Goal: Task Accomplishment & Management: Use online tool/utility

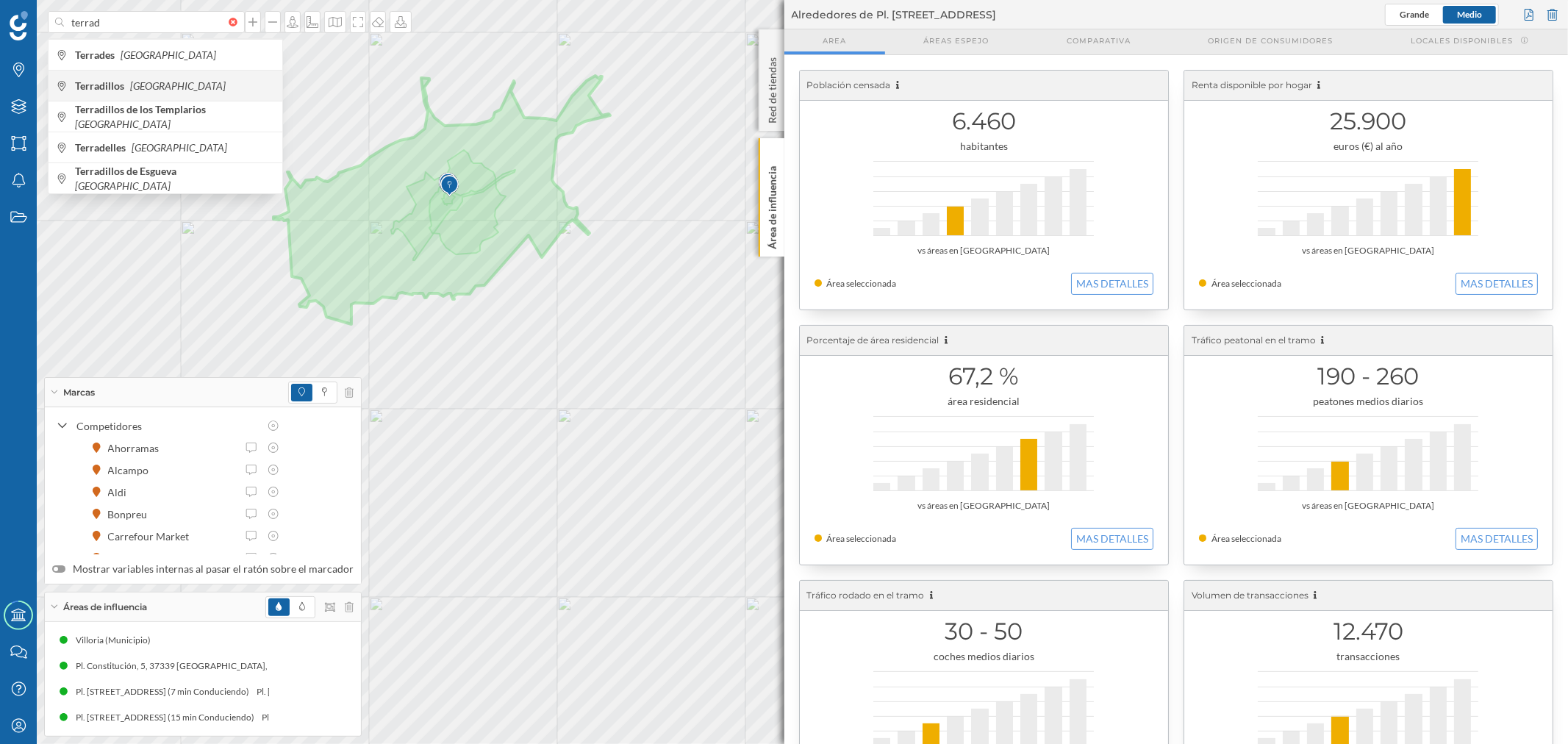
type input "terrad"
click at [175, 81] on span "Terradillos [GEOGRAPHIC_DATA]" at bounding box center [175, 86] width 200 height 15
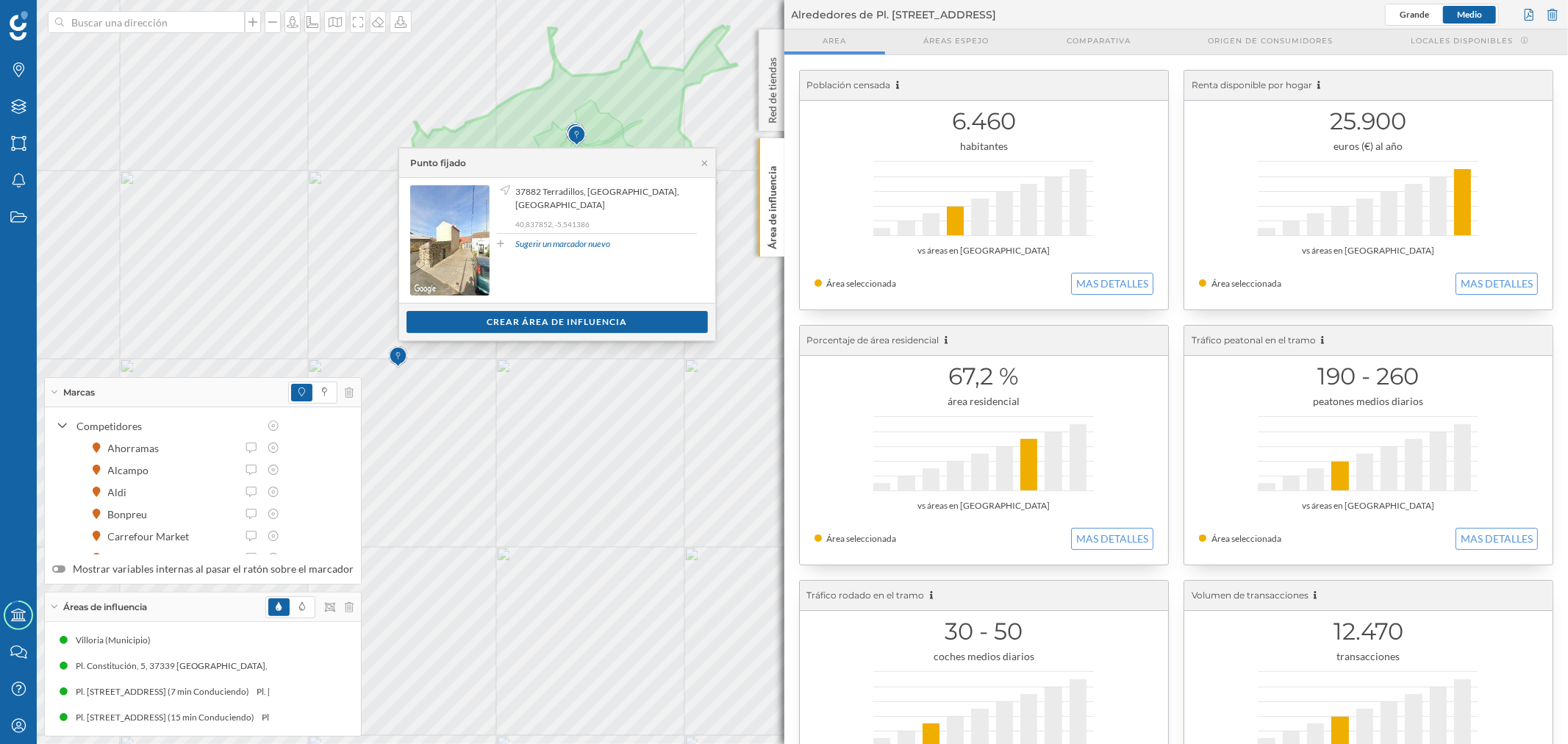
click at [336, 609] on div at bounding box center [309, 607] width 88 height 22
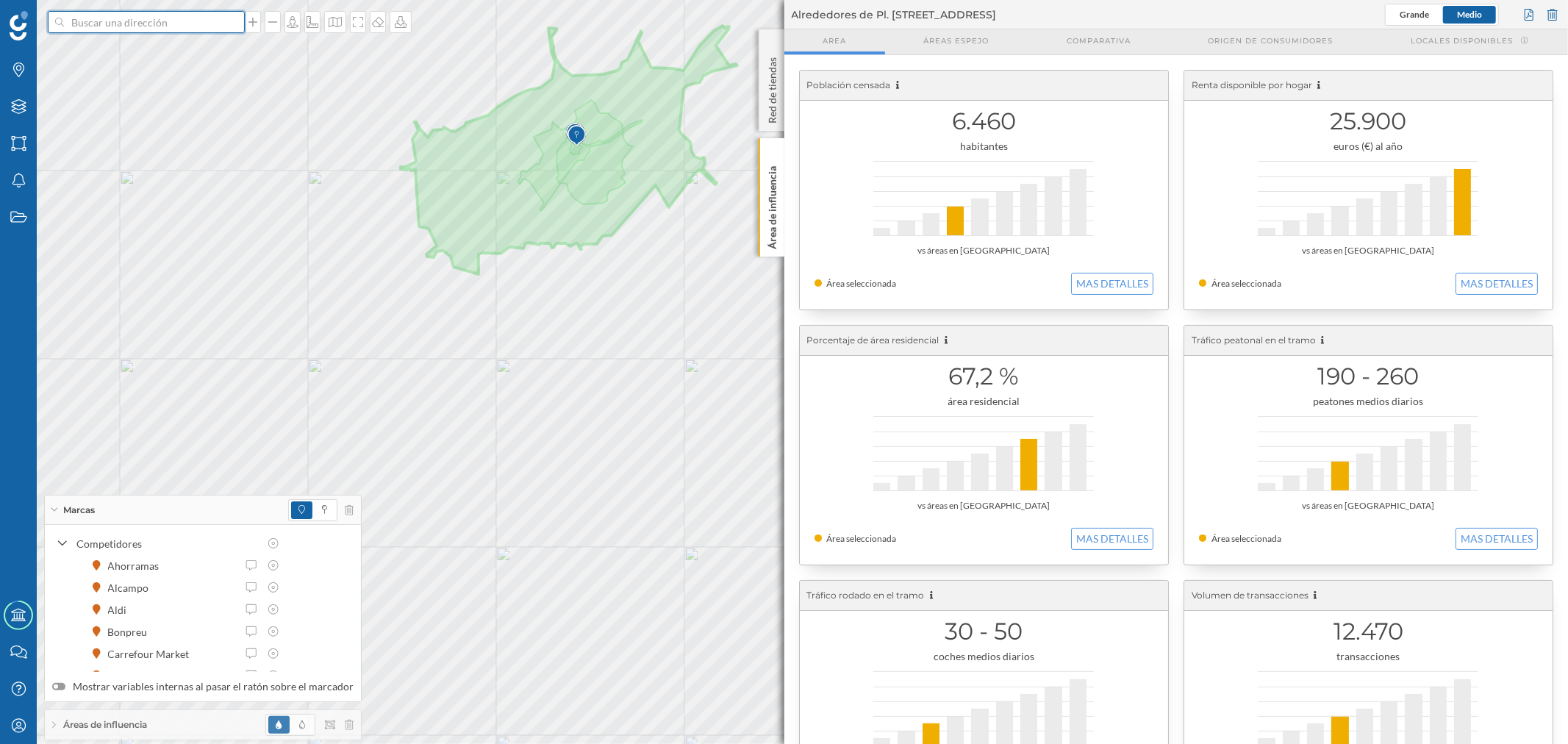
click at [196, 20] on input at bounding box center [146, 22] width 165 height 22
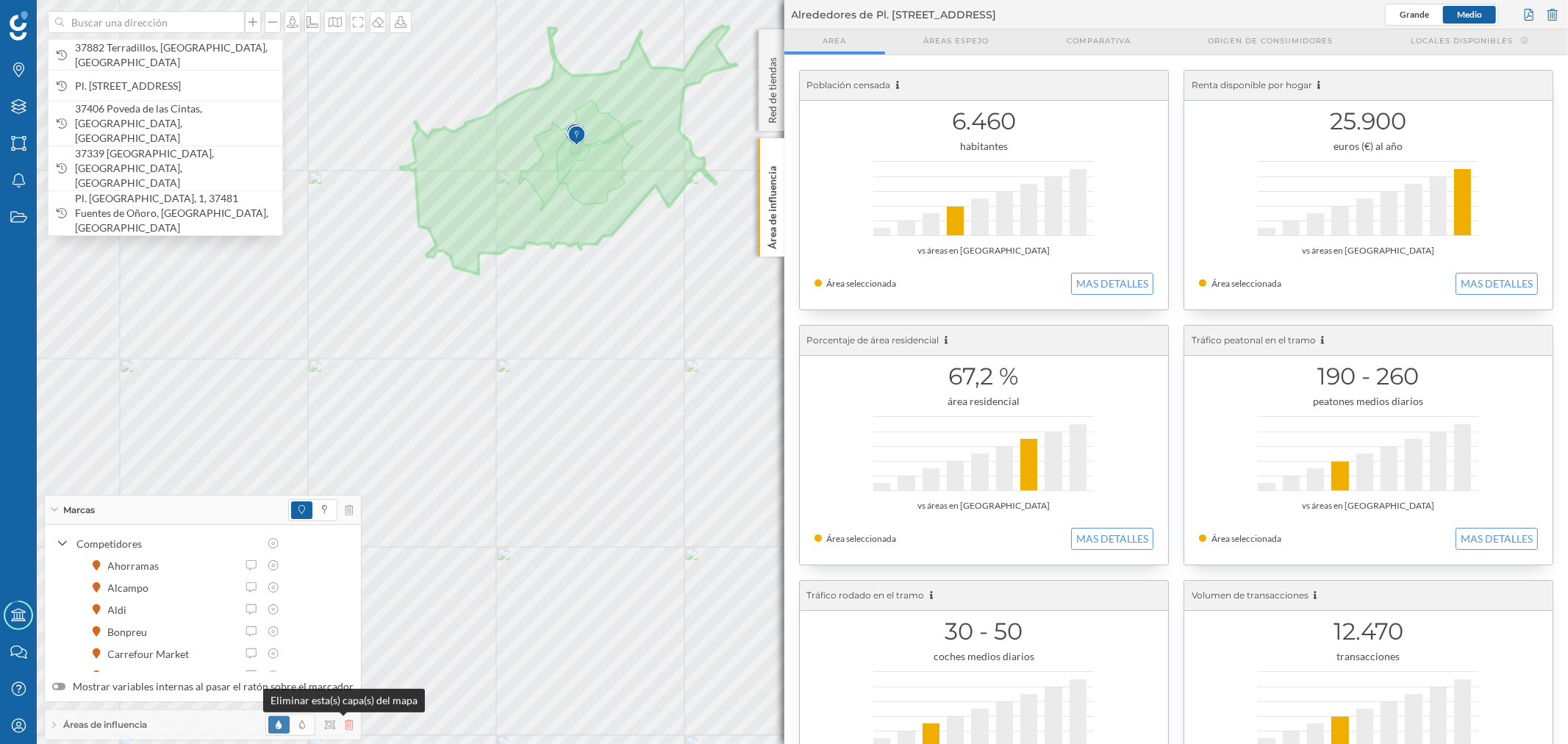
click at [345, 724] on icon at bounding box center [349, 724] width 9 height 10
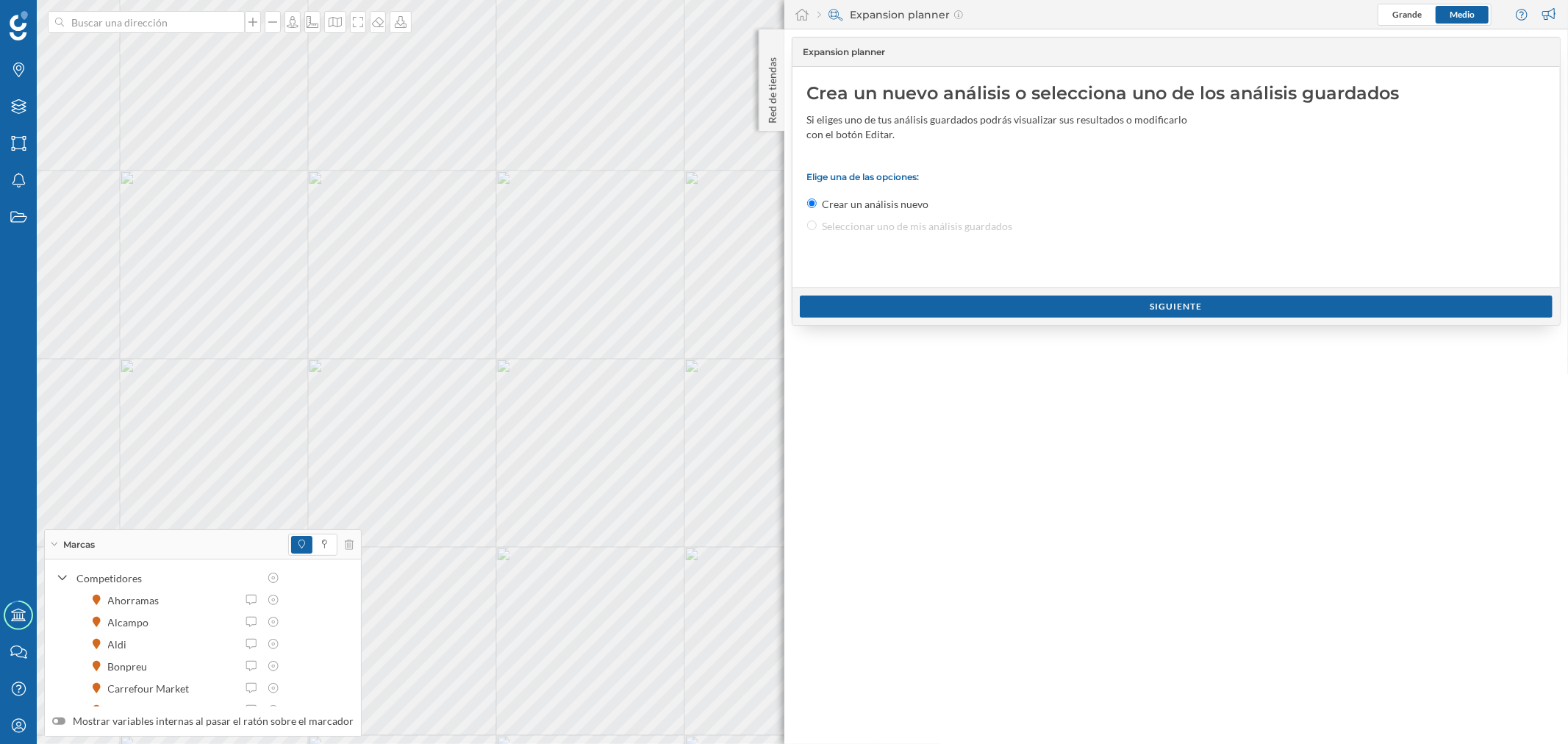
click at [123, 540] on div "Marcas" at bounding box center [203, 545] width 316 height 29
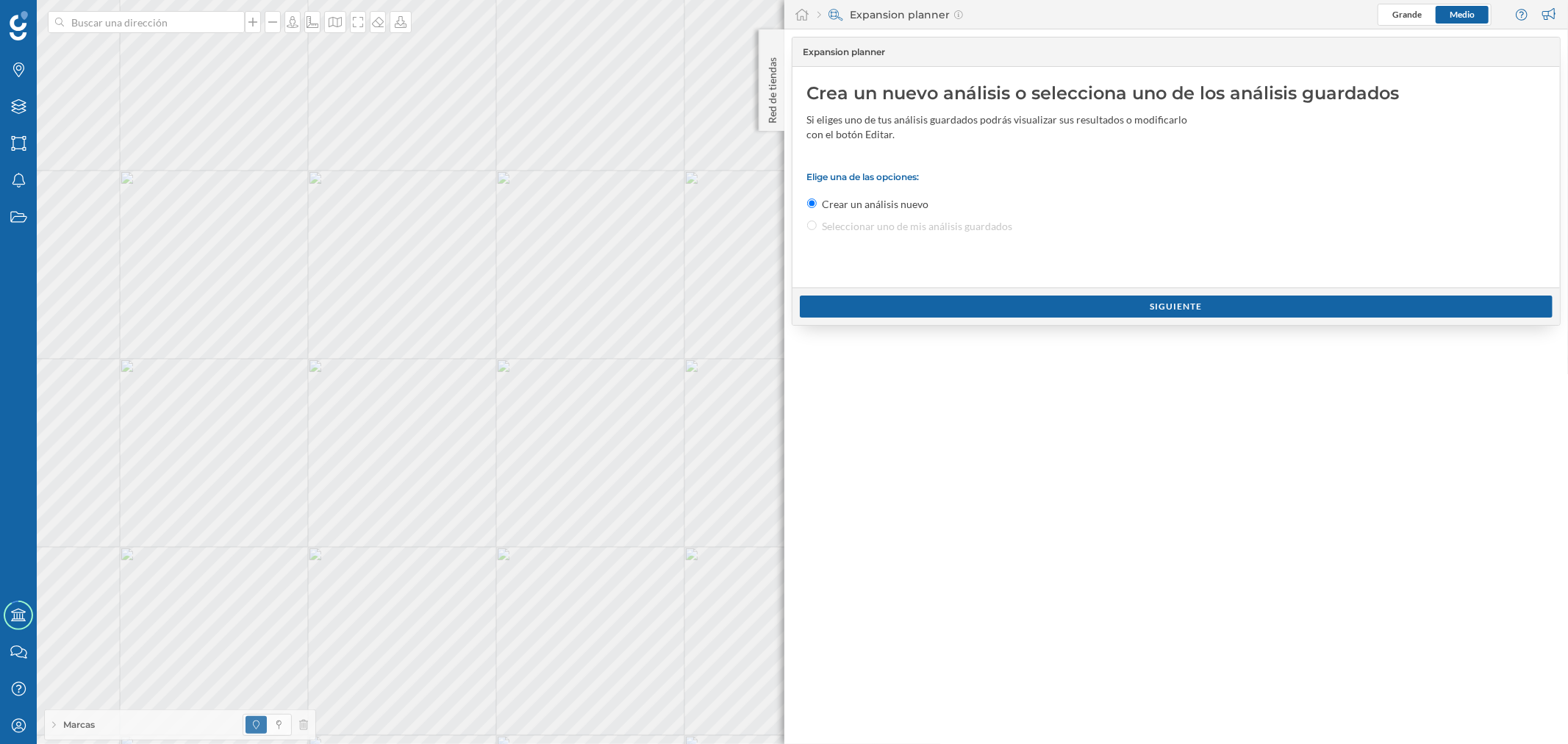
click at [103, 733] on div "Marcas" at bounding box center [180, 725] width 271 height 29
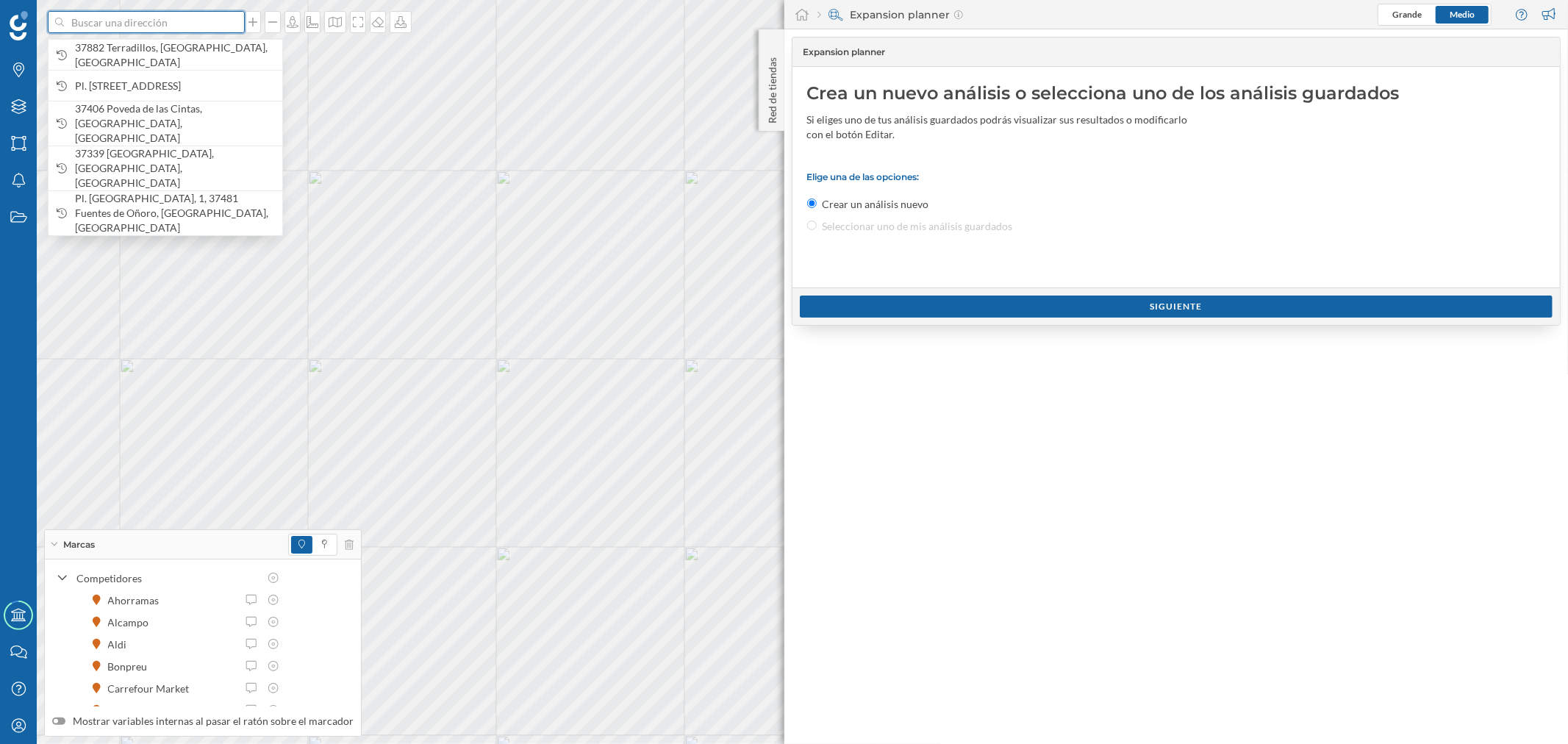
click at [148, 26] on input at bounding box center [146, 22] width 165 height 22
click at [163, 61] on div "37882 Terradillos, [GEOGRAPHIC_DATA], [GEOGRAPHIC_DATA]" at bounding box center [165, 55] width 234 height 31
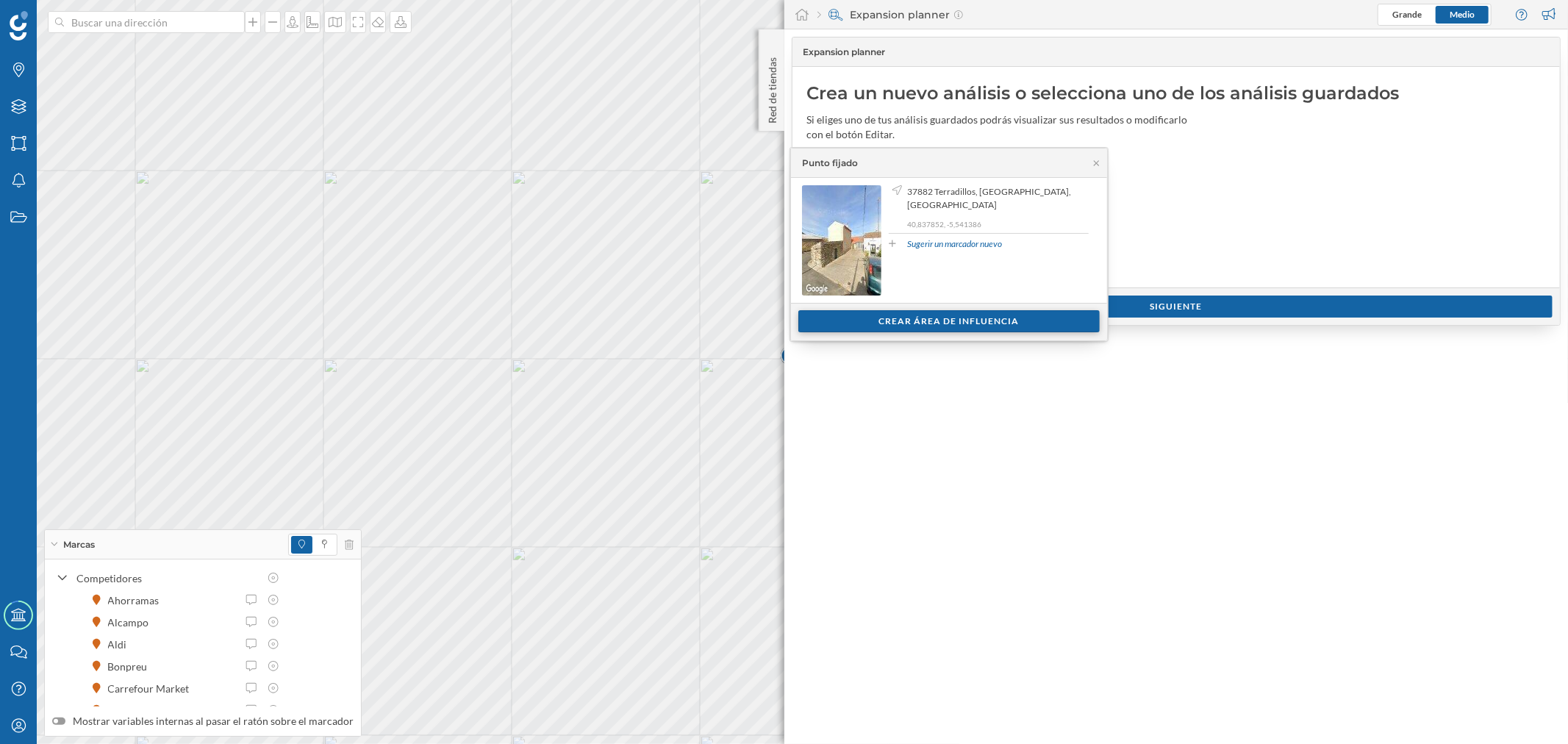
click at [872, 321] on div "Crear área de influencia" at bounding box center [949, 321] width 302 height 22
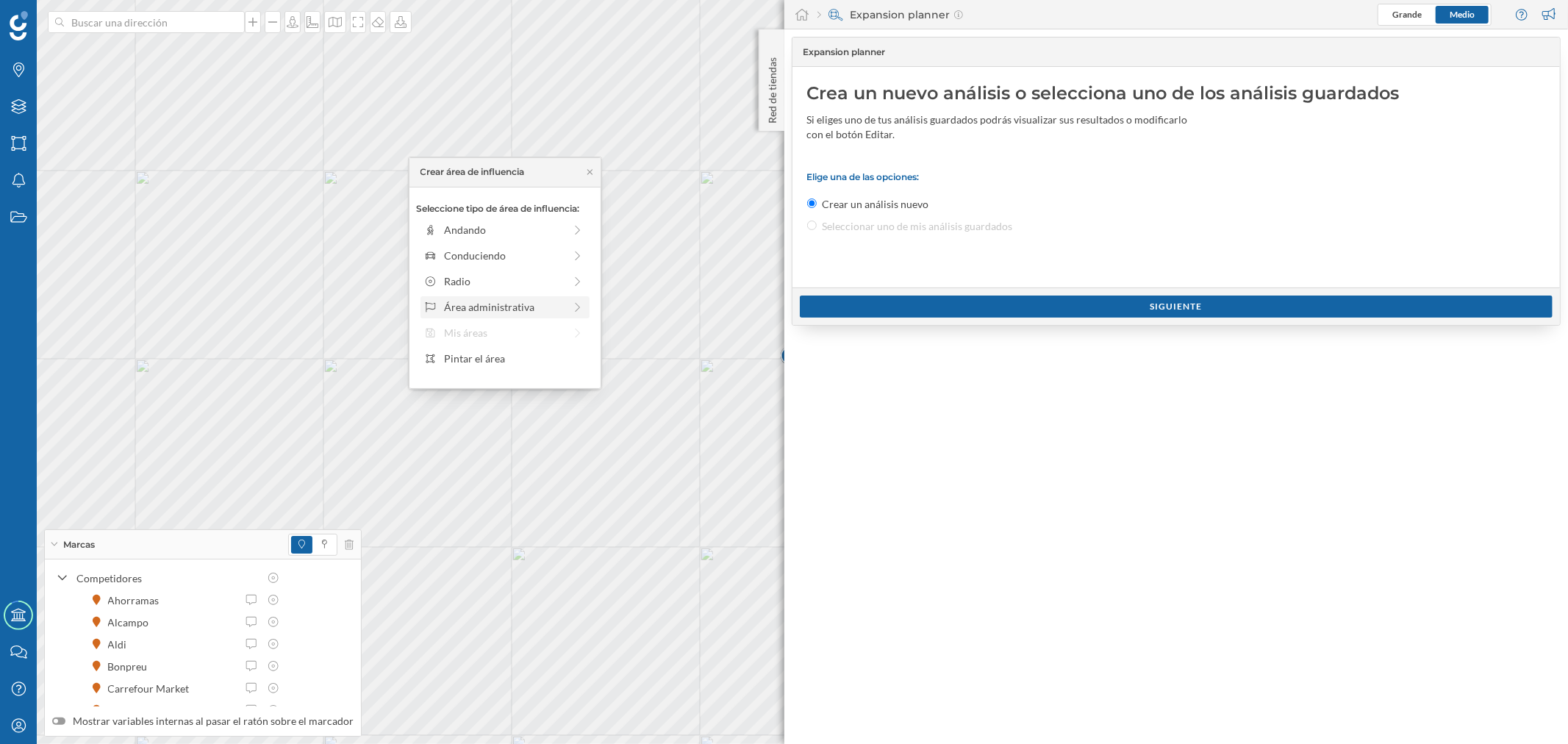
click at [512, 307] on div "Área administrativa" at bounding box center [504, 306] width 120 height 16
click at [494, 273] on div "Municipio" at bounding box center [517, 281] width 144 height 16
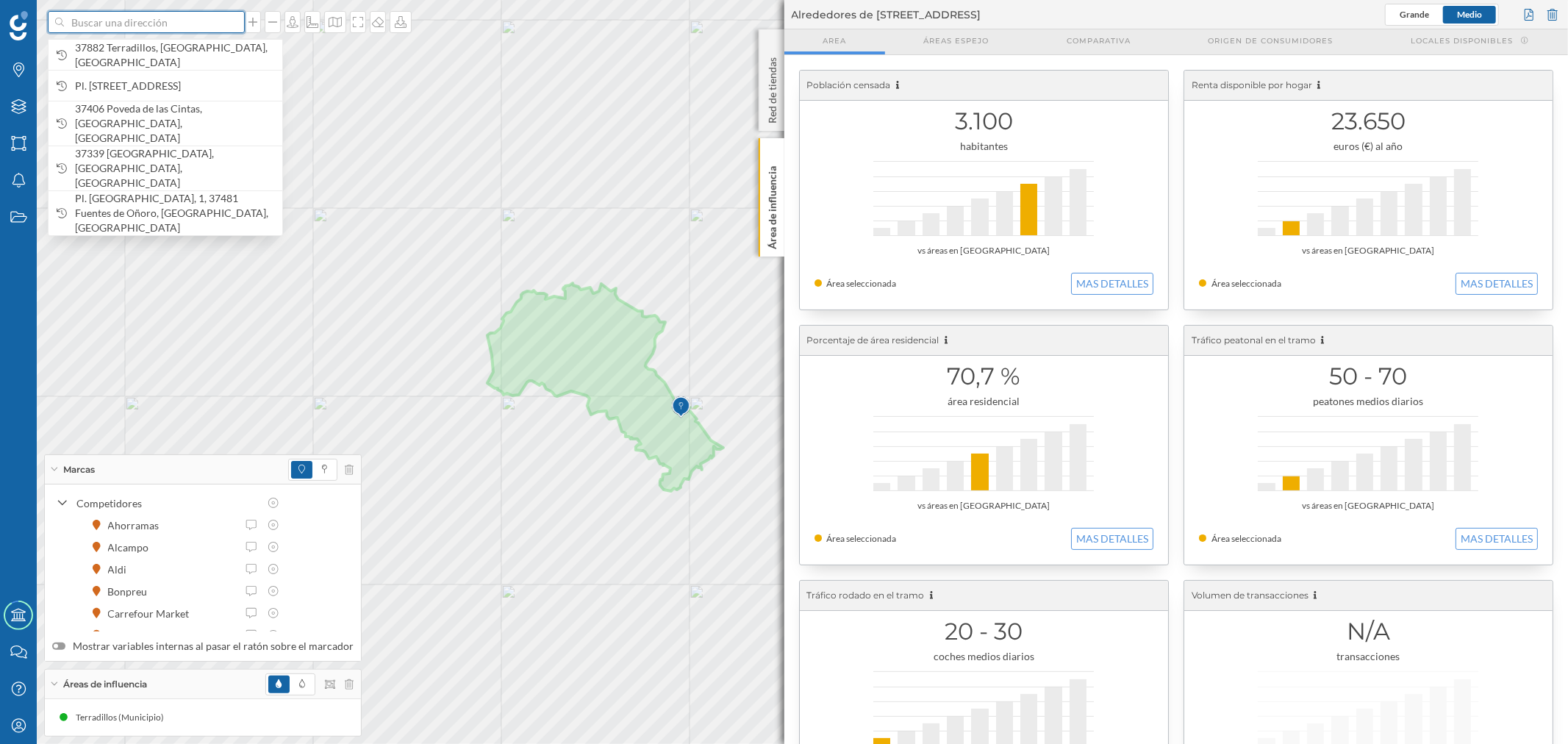
click at [133, 26] on input at bounding box center [146, 22] width 165 height 22
paste input "nº, [STREET_ADDRESS][PERSON_NAME]"
type input "nº, [STREET_ADDRESS][PERSON_NAME]"
click at [230, 21] on div at bounding box center [237, 22] width 16 height 9
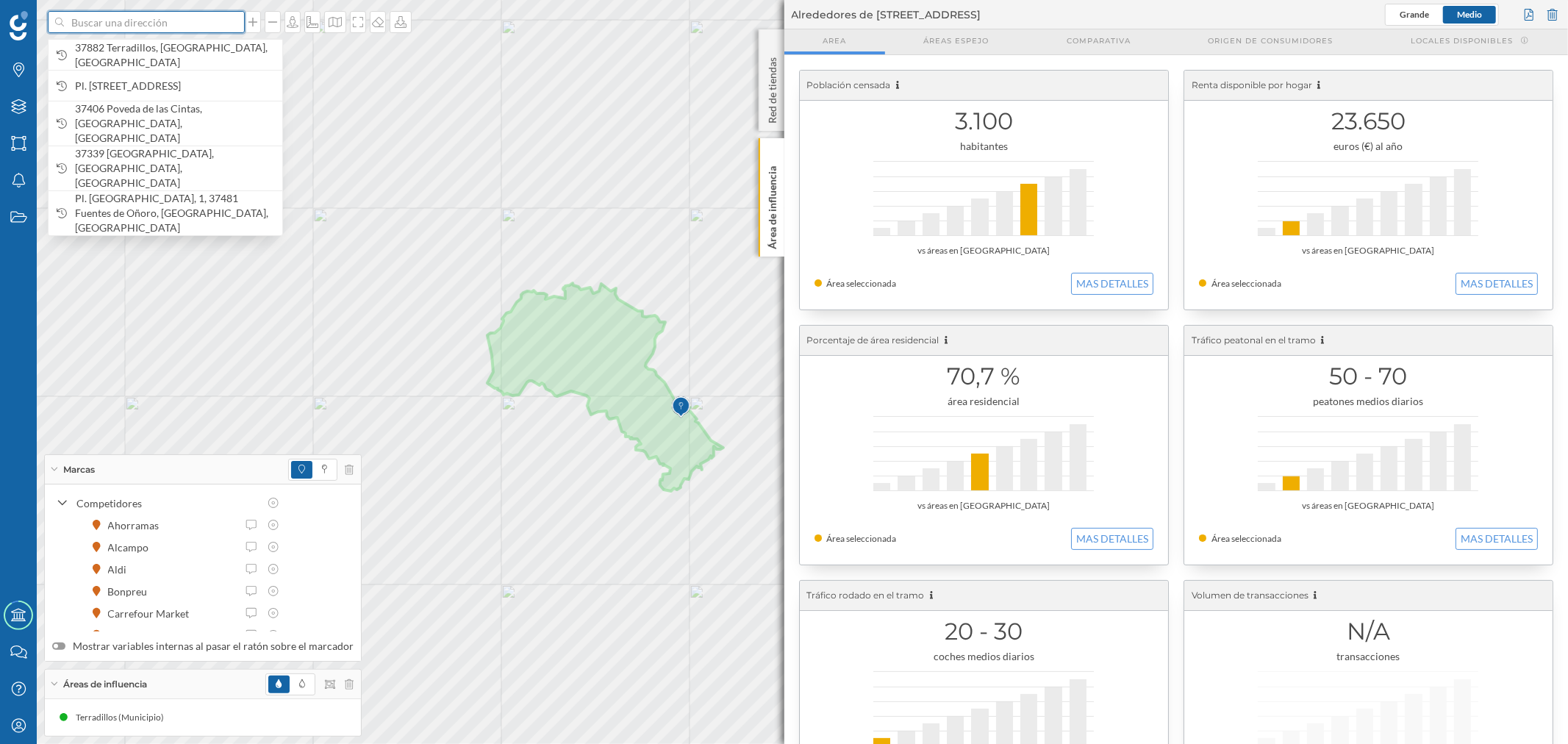
click at [229, 21] on input at bounding box center [146, 22] width 165 height 22
paste input "Pl. [STREET_ADDRESS]"
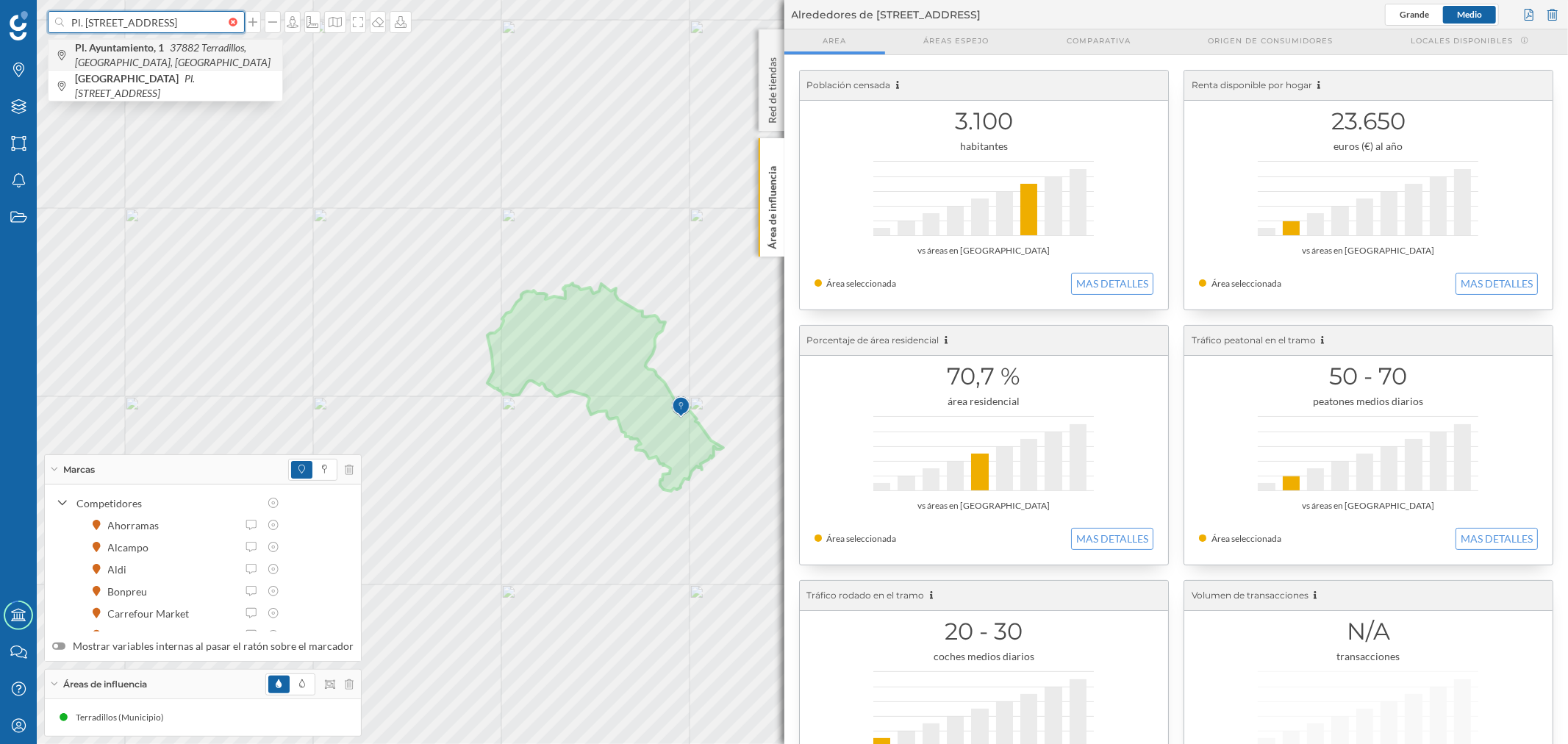
type input "Pl. [STREET_ADDRESS]"
click at [231, 55] on span "Pl. Ayuntamiento, 1 37882 [GEOGRAPHIC_DATA], [GEOGRAPHIC_DATA], [GEOGRAPHIC_DAT…" at bounding box center [175, 55] width 200 height 29
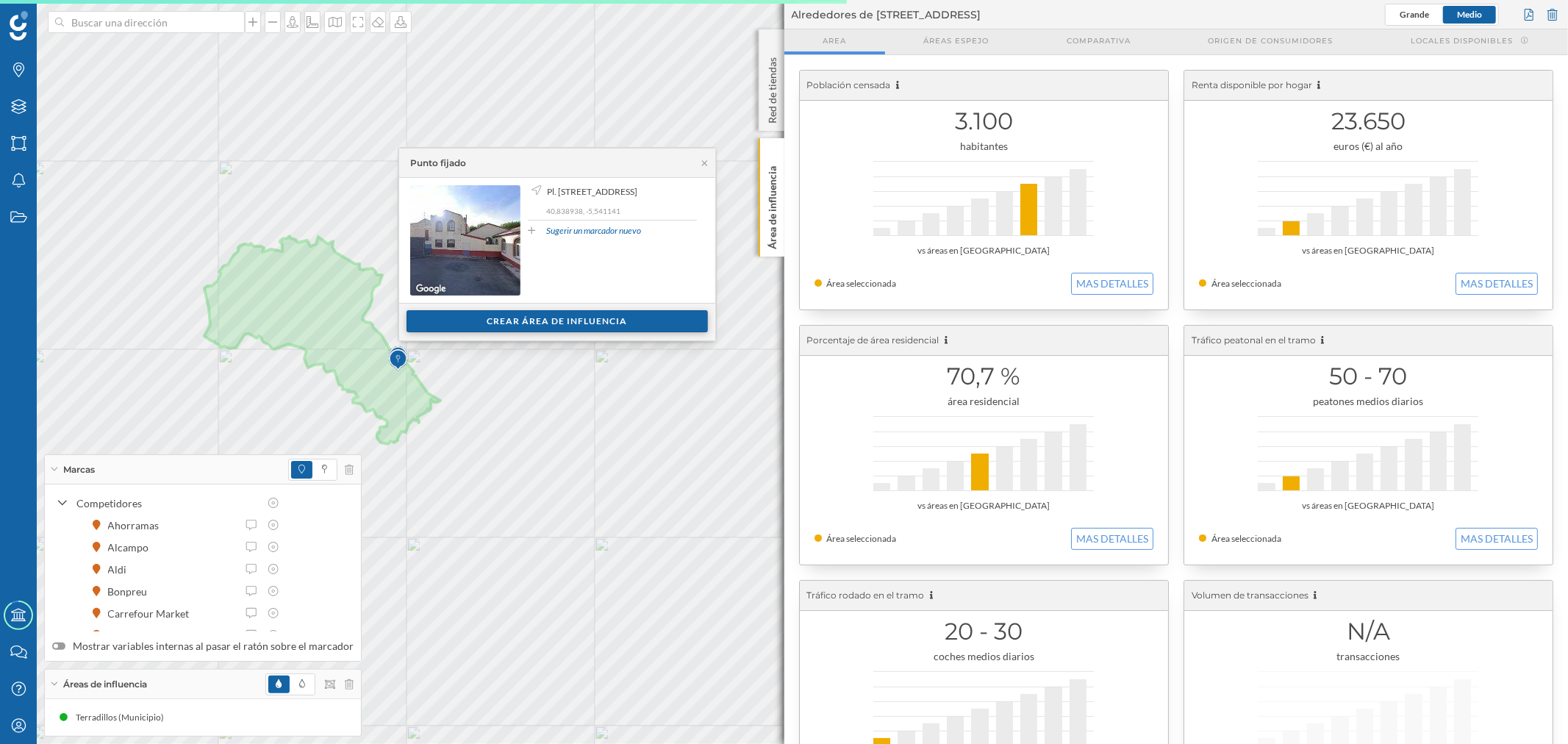
click at [485, 326] on div "Crear área de influencia" at bounding box center [558, 321] width 302 height 22
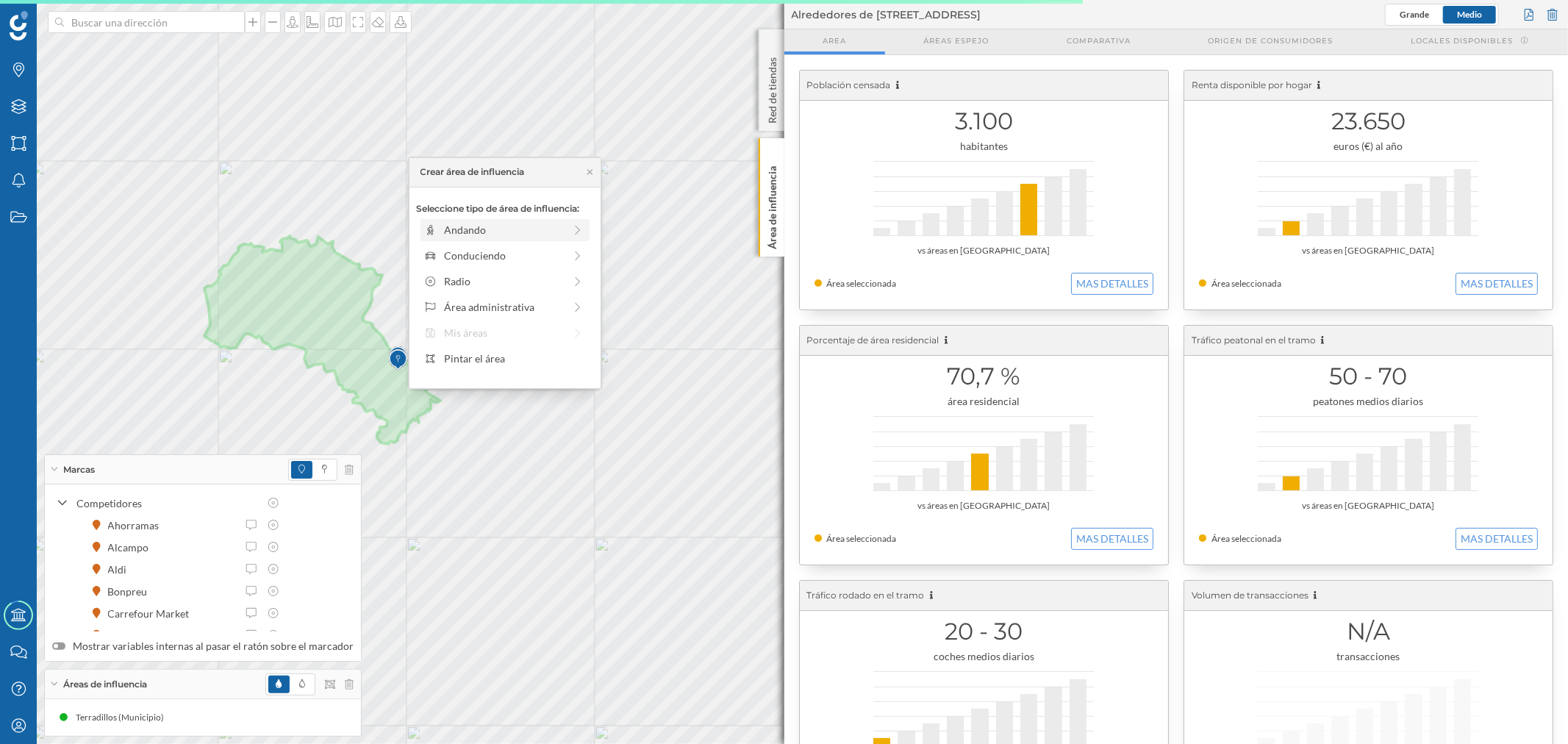
click at [479, 233] on div "Andando" at bounding box center [504, 229] width 120 height 16
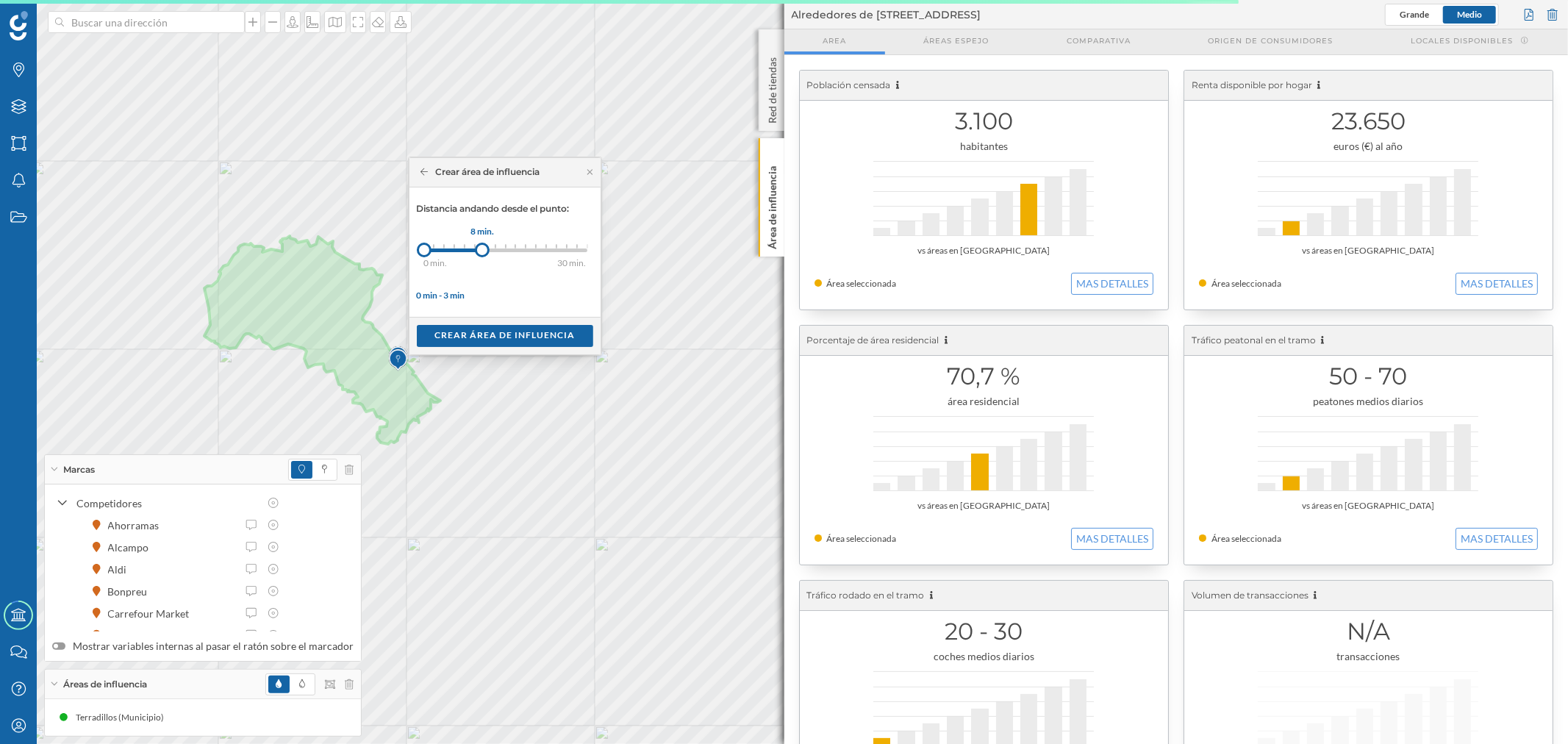
drag, startPoint x: 443, startPoint y: 250, endPoint x: 482, endPoint y: 252, distance: 39.1
click at [482, 252] on div at bounding box center [482, 250] width 15 height 15
click at [493, 332] on div "Crear área de influencia" at bounding box center [505, 335] width 176 height 22
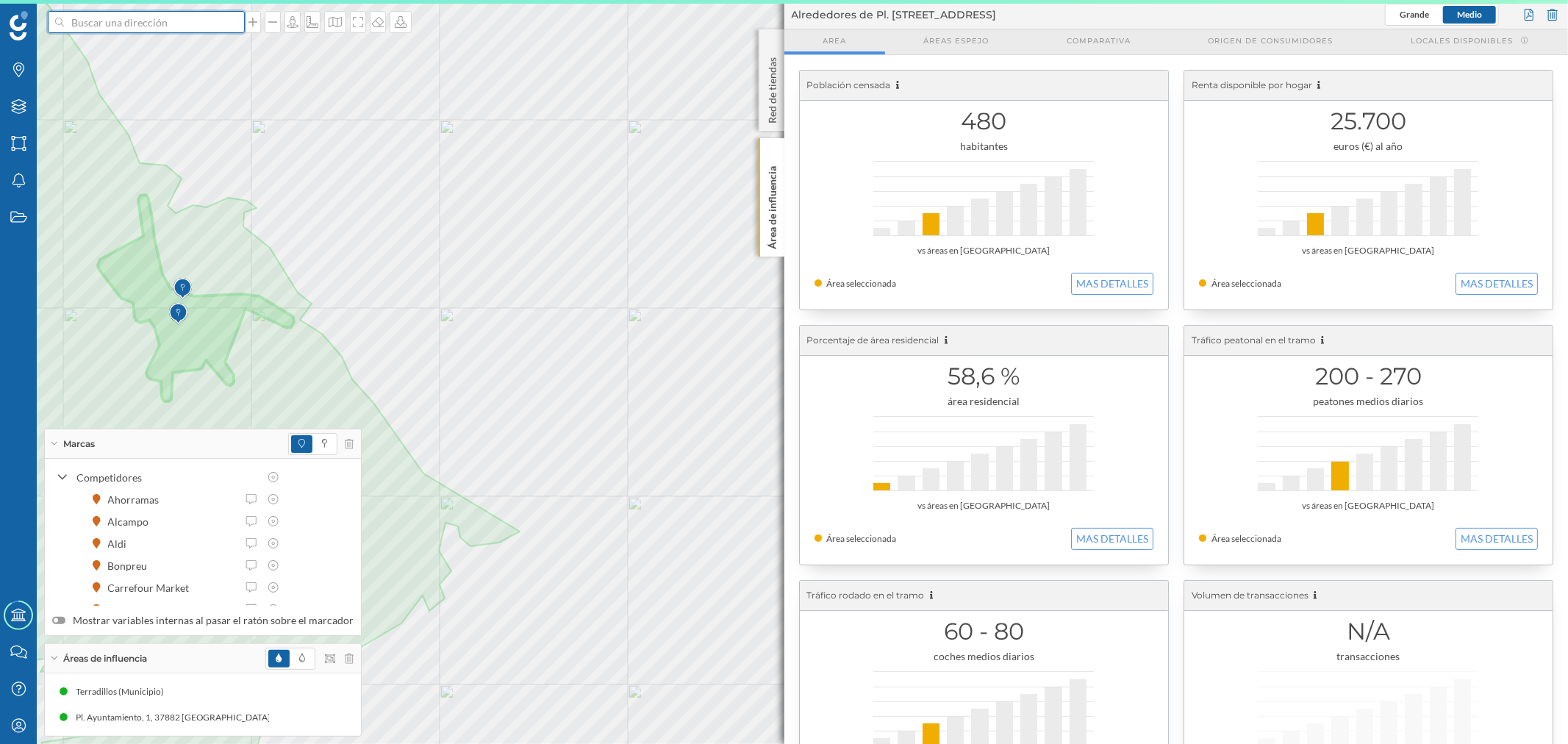
click at [133, 26] on input at bounding box center [146, 22] width 165 height 22
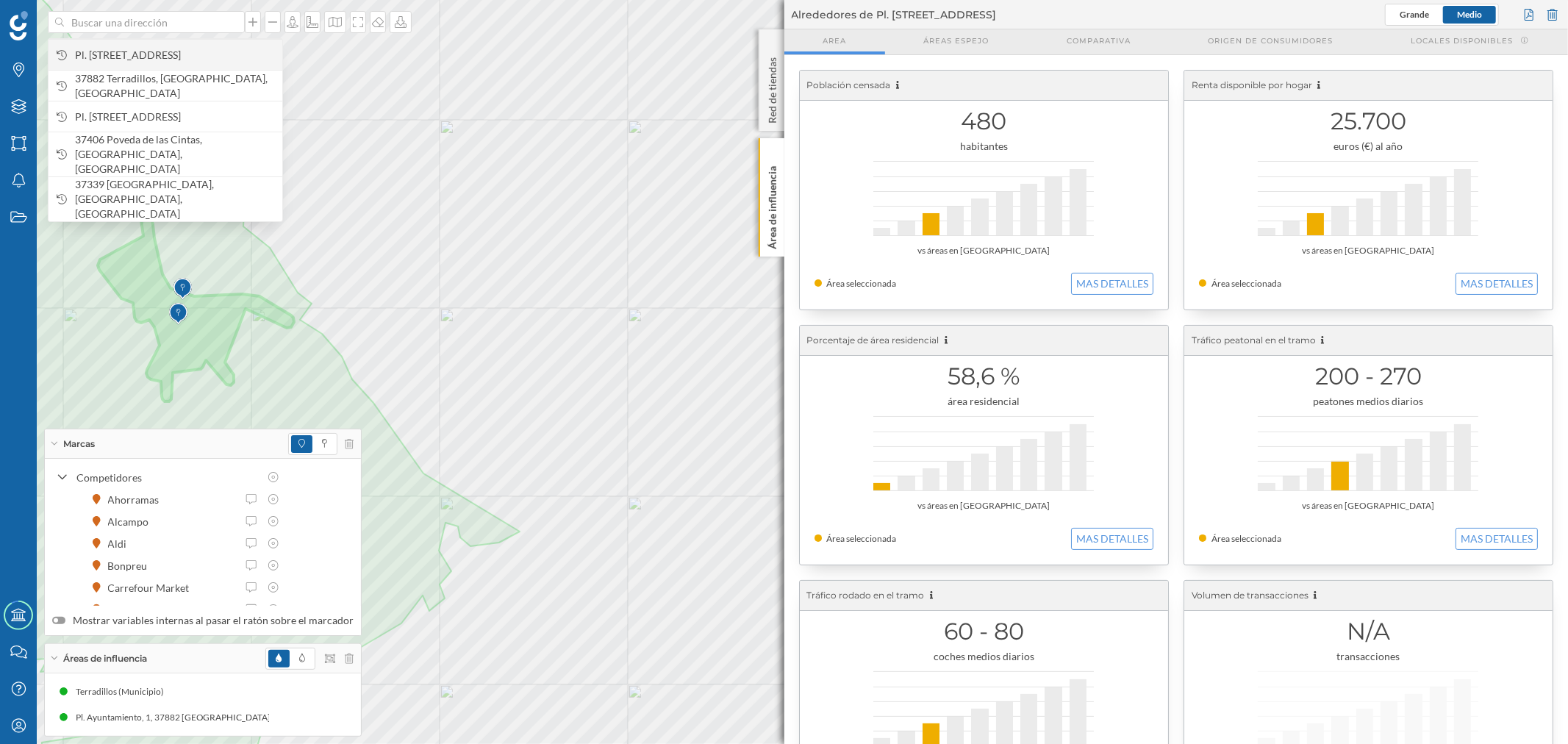
click at [144, 48] on span "Pl. [STREET_ADDRESS]" at bounding box center [175, 55] width 200 height 15
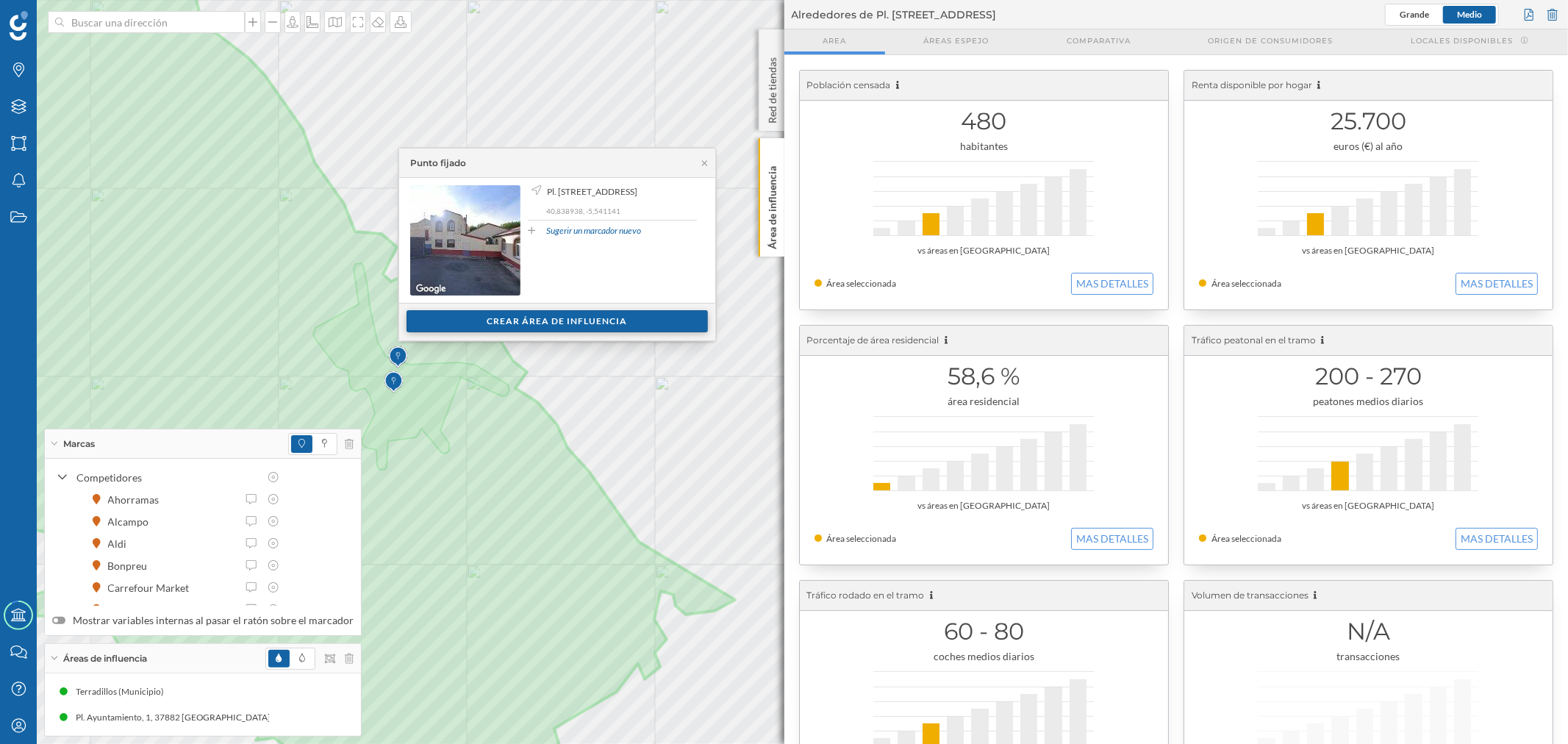
click at [519, 324] on div "Crear área de influencia" at bounding box center [558, 321] width 302 height 22
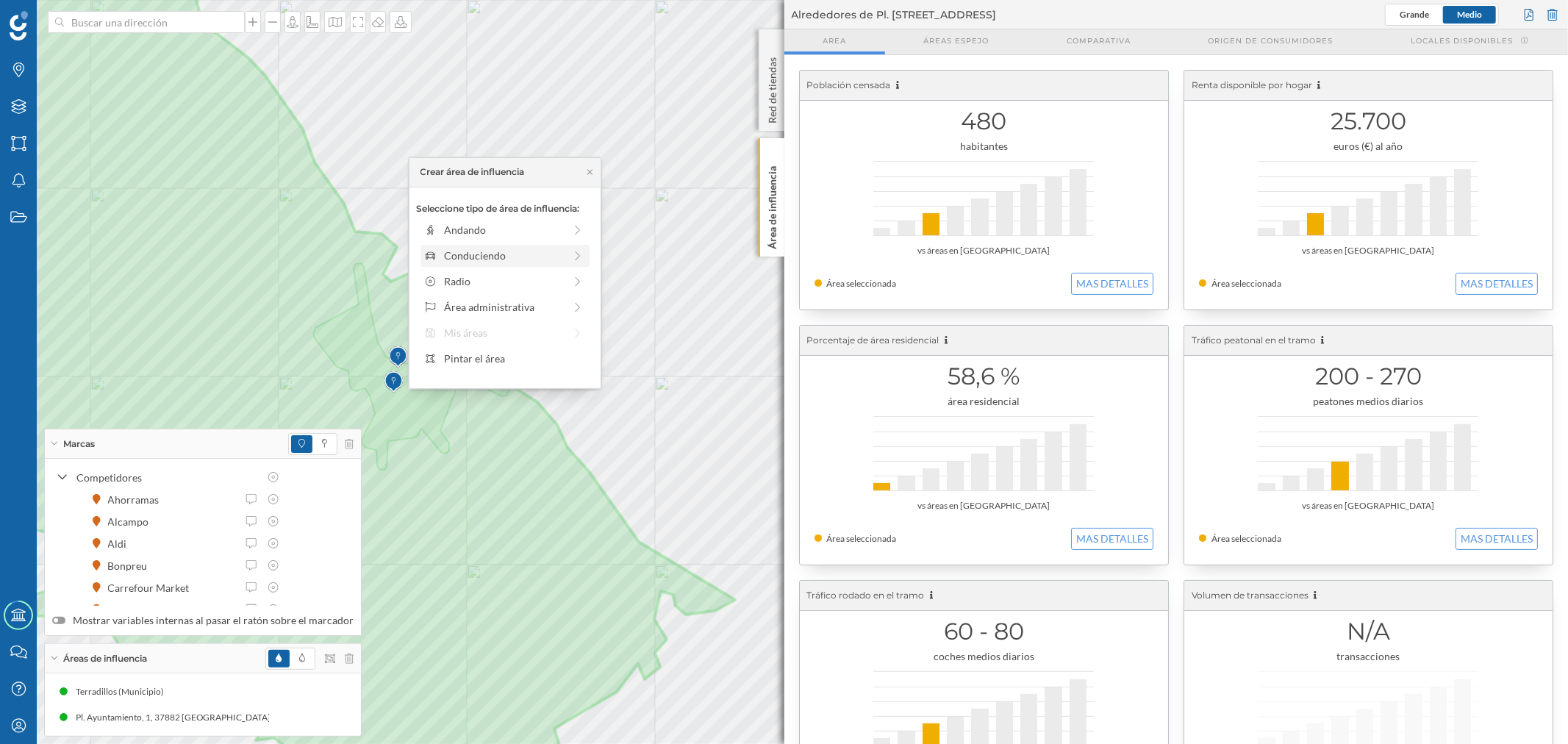
click at [467, 253] on div "Conduciendo" at bounding box center [504, 255] width 120 height 16
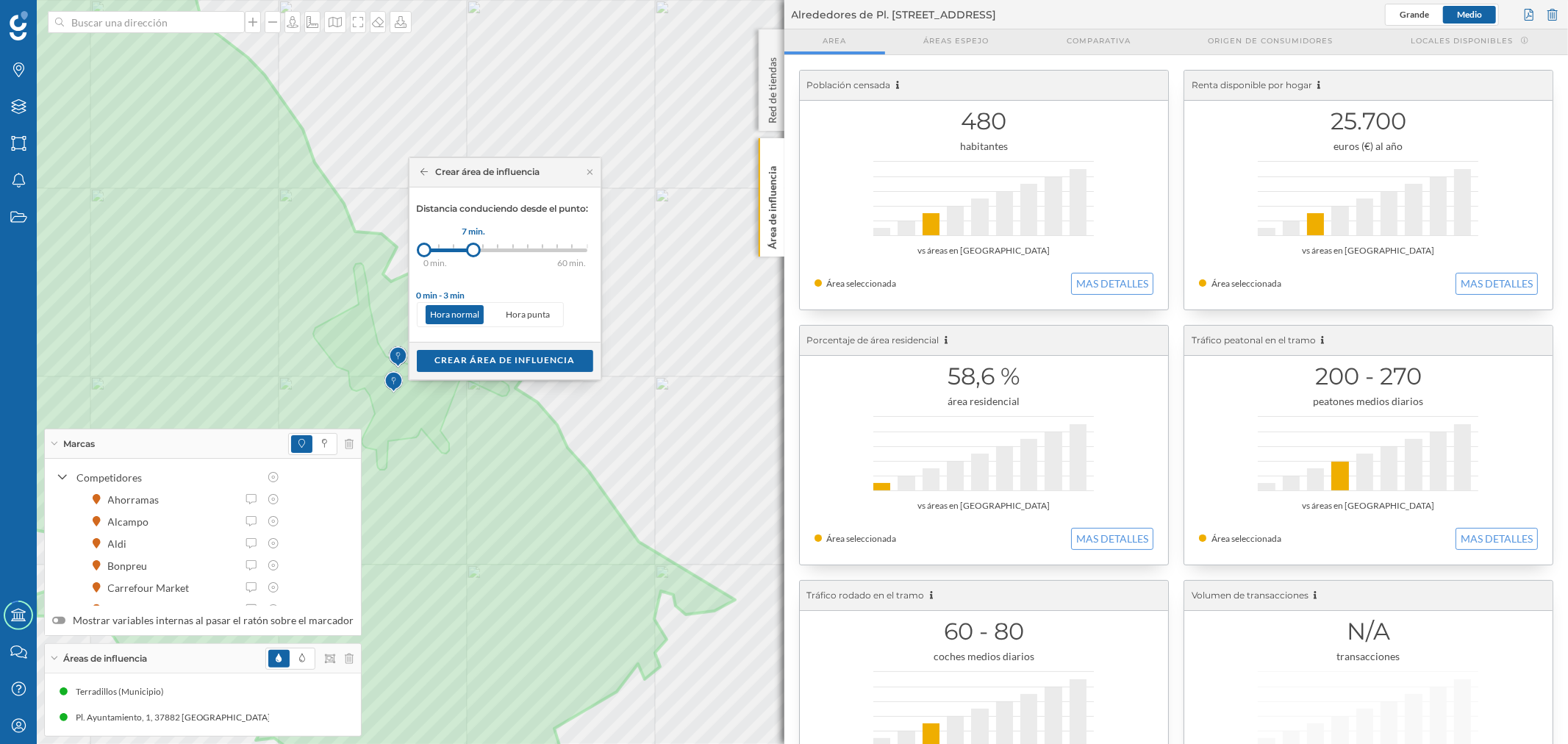
drag, startPoint x: 439, startPoint y: 246, endPoint x: 475, endPoint y: 244, distance: 36.1
click at [475, 244] on div at bounding box center [474, 250] width 15 height 15
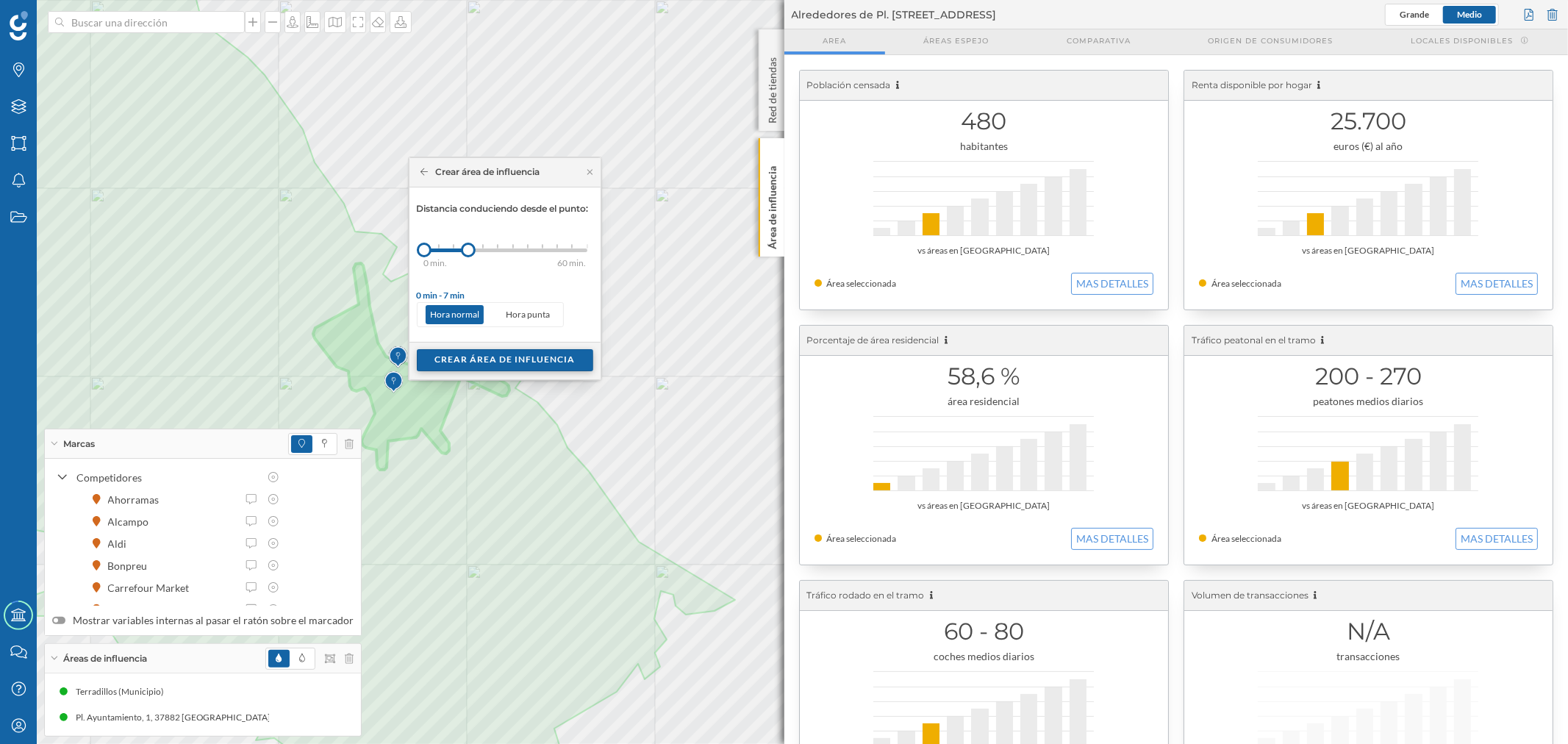
click at [552, 367] on div "Crear área de influencia" at bounding box center [505, 360] width 176 height 22
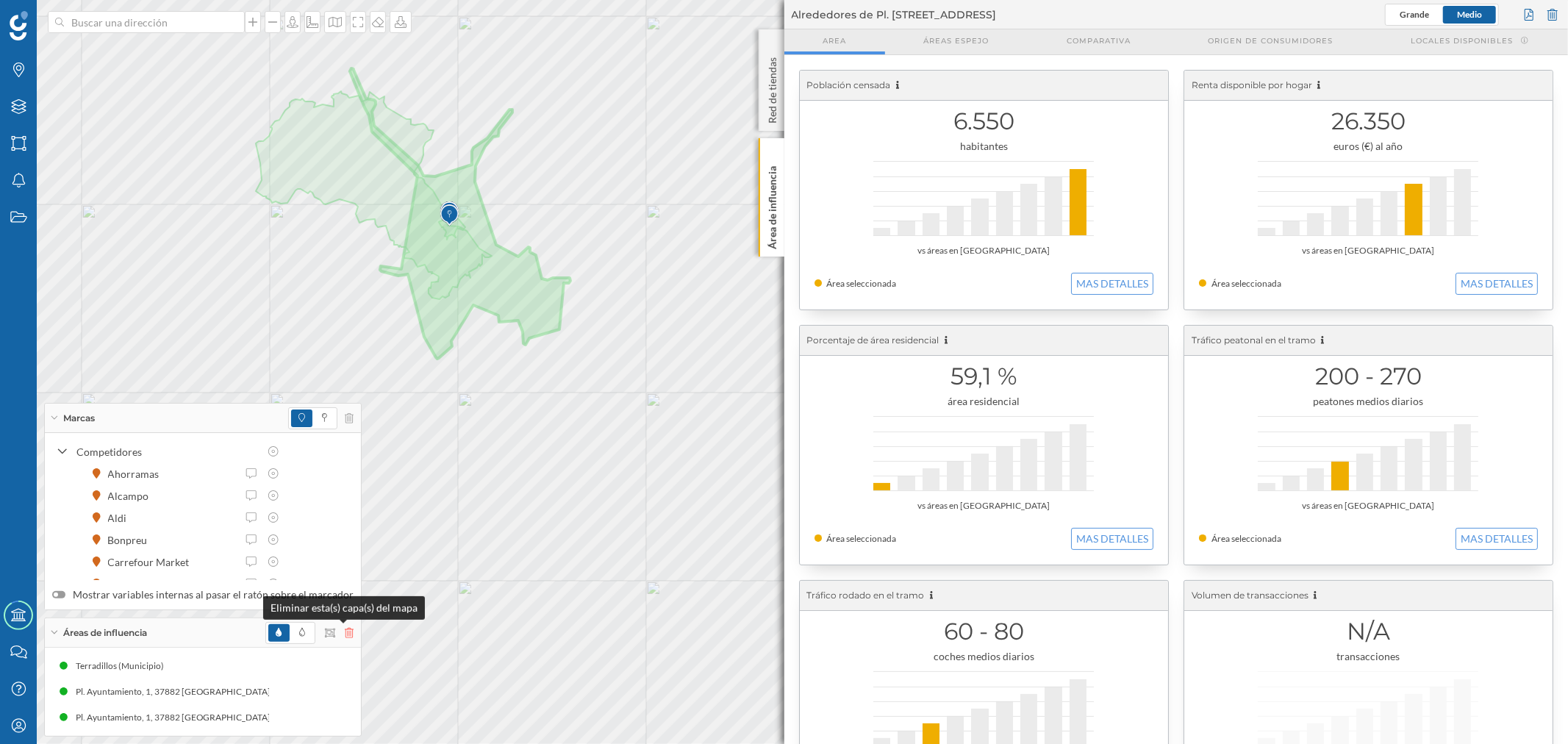
click at [345, 635] on icon at bounding box center [349, 632] width 9 height 10
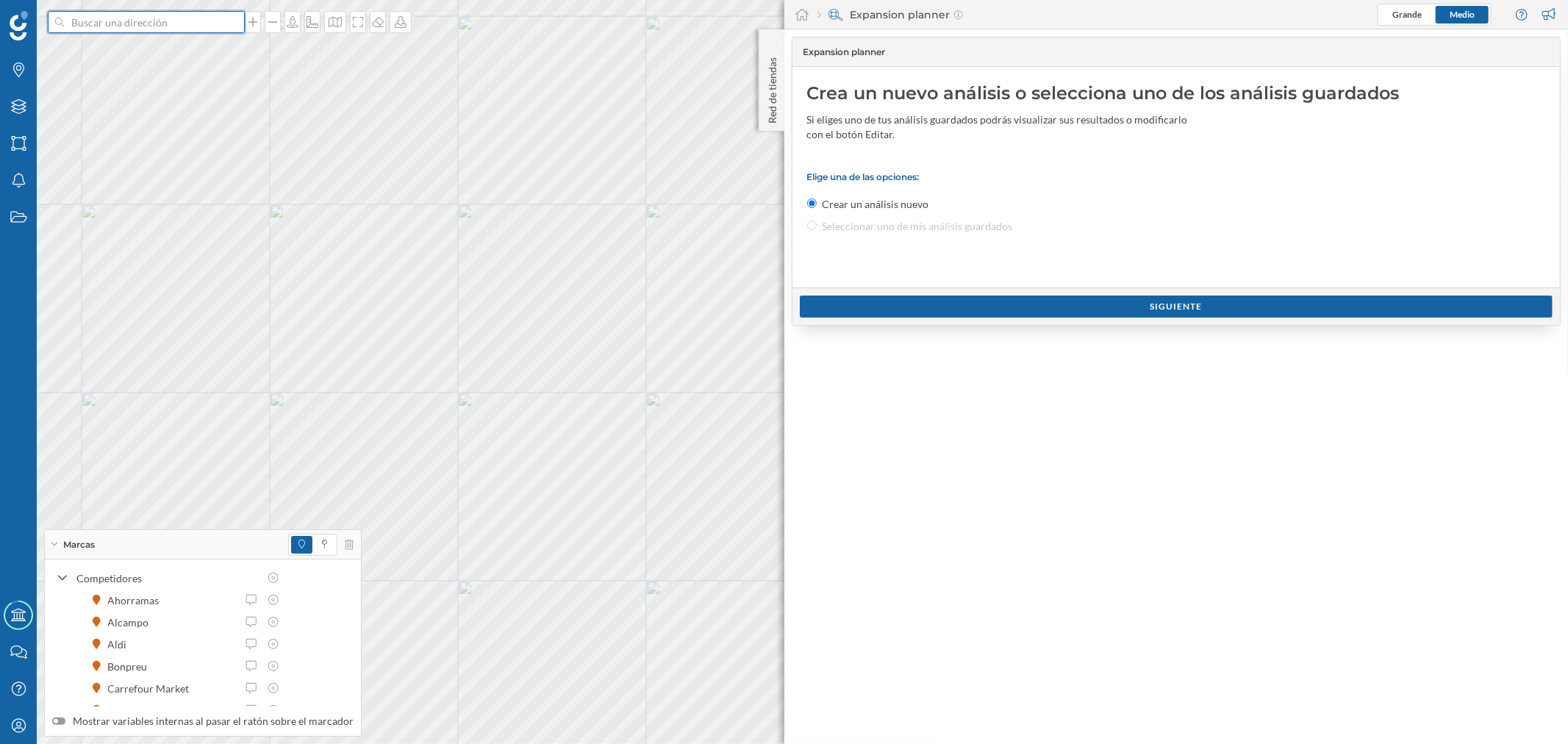
click at [112, 22] on input at bounding box center [146, 22] width 165 height 22
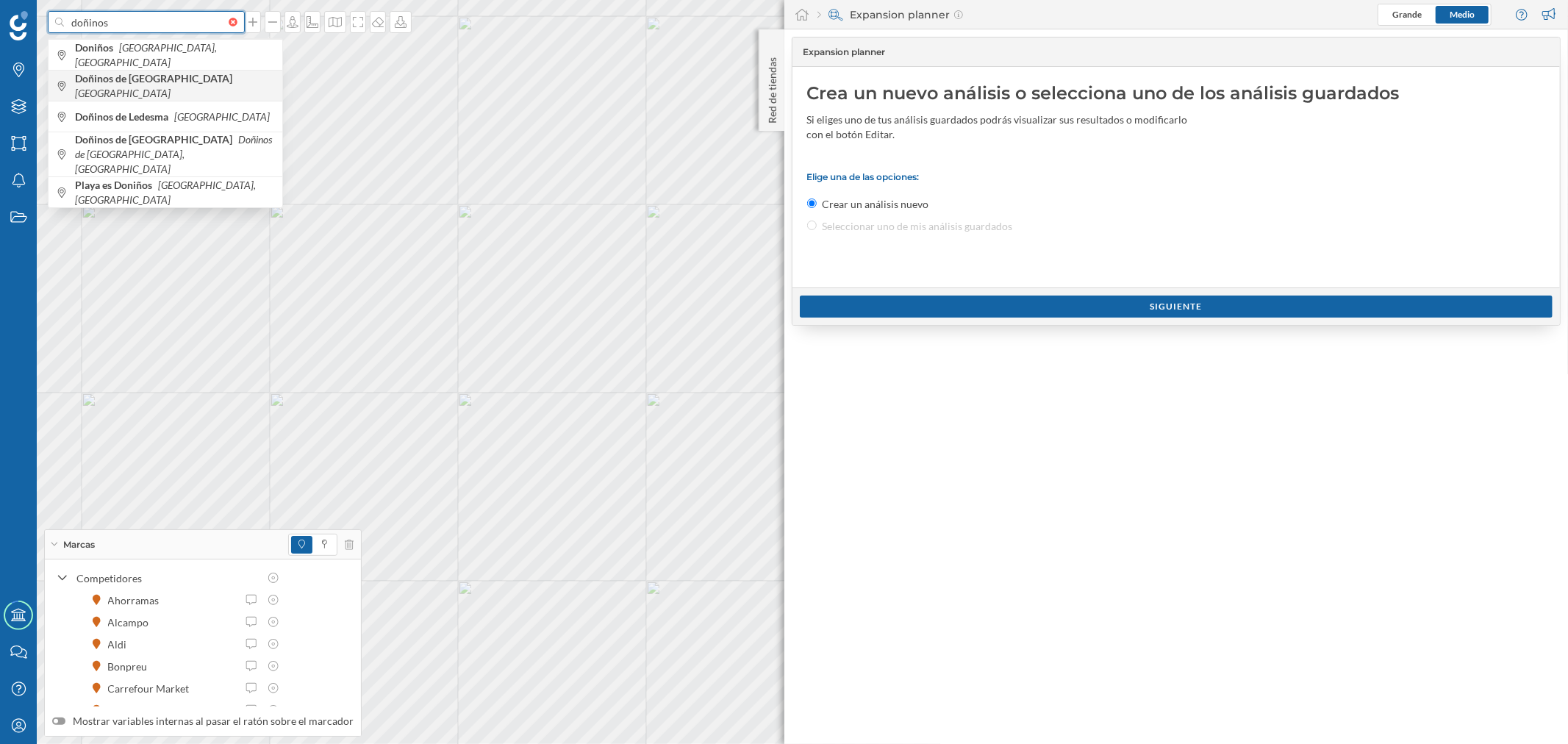
type input "doñinos"
click at [230, 83] on span "Doñinos de [GEOGRAPHIC_DATA] [GEOGRAPHIC_DATA]" at bounding box center [175, 86] width 200 height 29
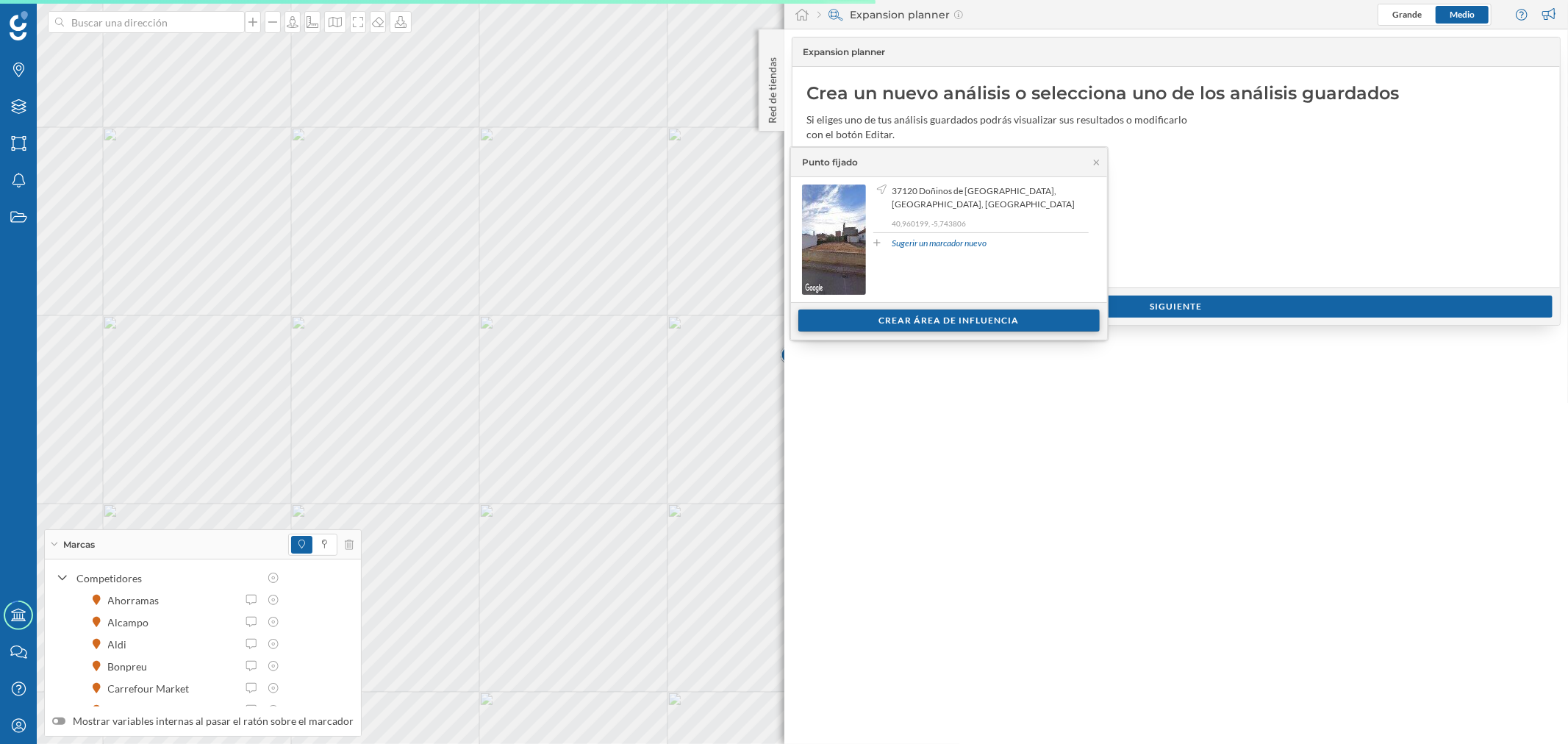
click at [962, 321] on div "Crear área de influencia" at bounding box center [949, 320] width 302 height 22
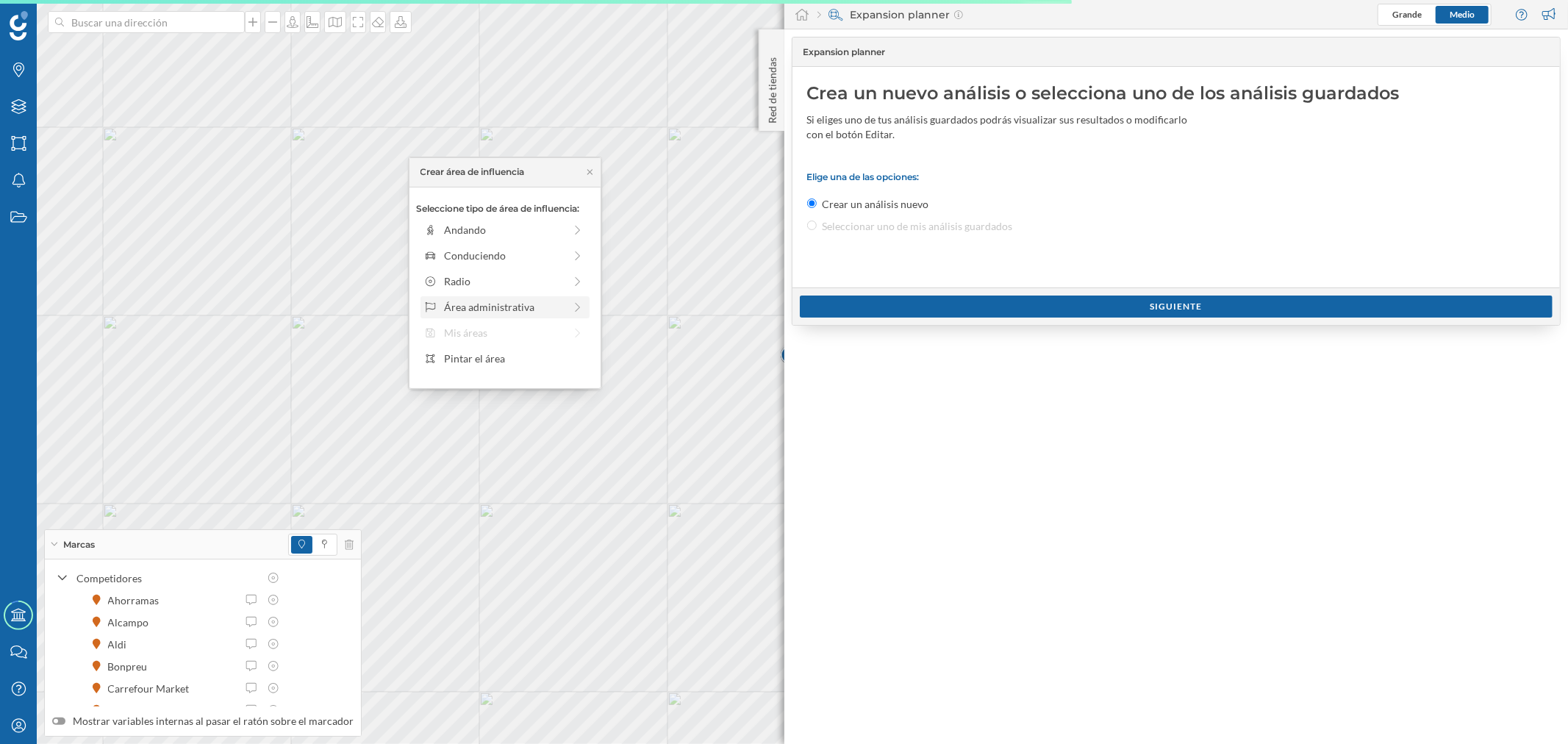
click at [501, 313] on div "Área administrativa" at bounding box center [504, 306] width 120 height 16
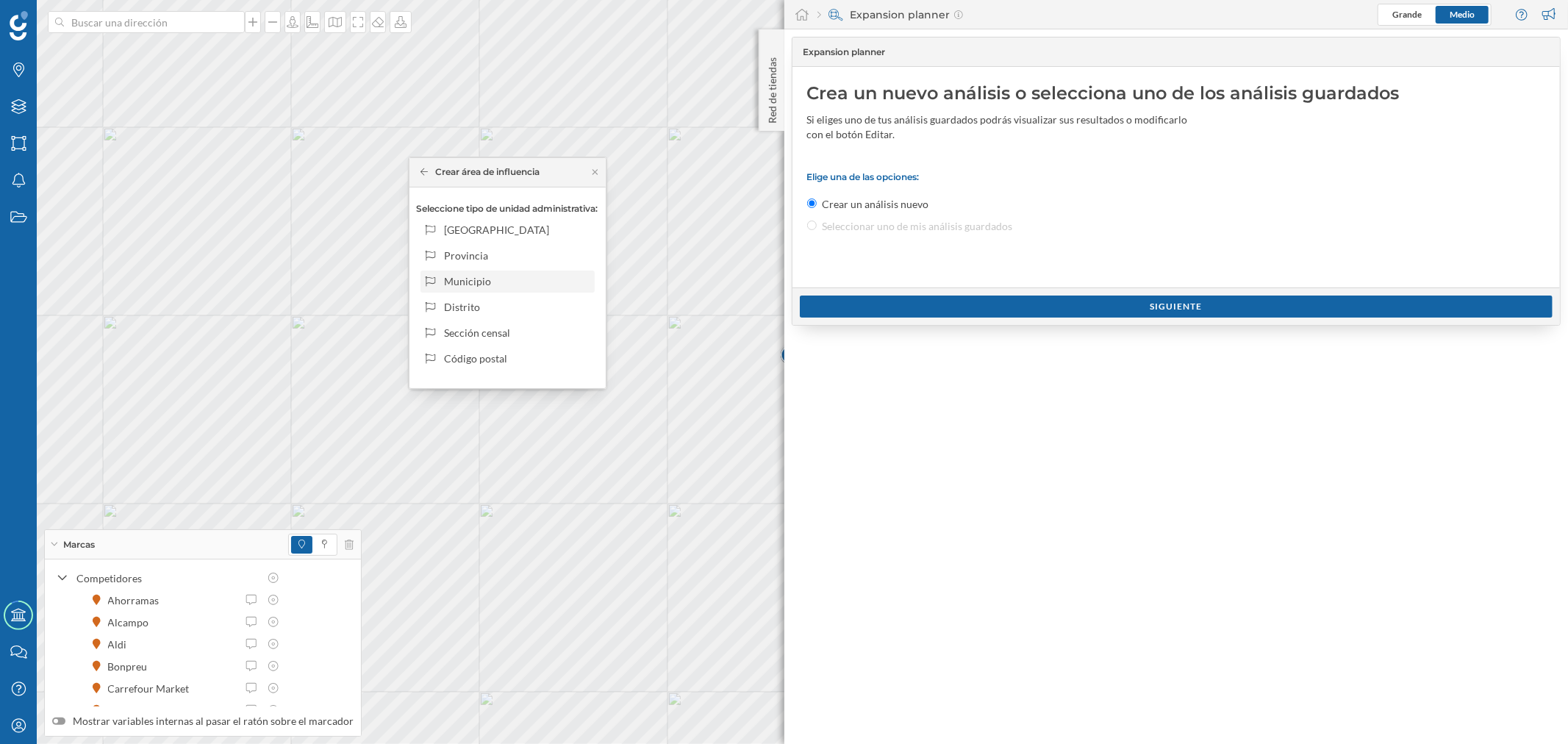
click at [493, 285] on div "Municipio" at bounding box center [517, 281] width 144 height 16
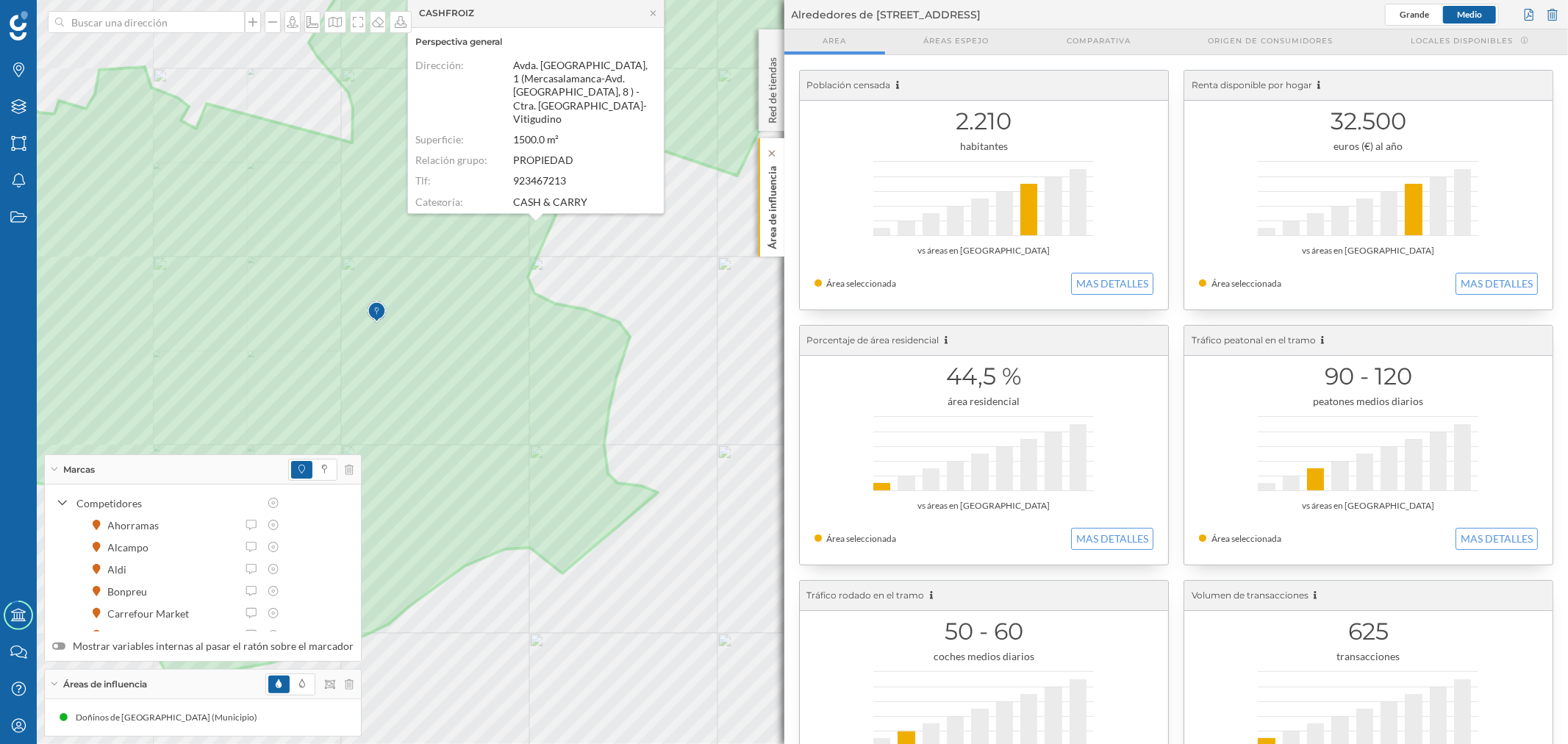
click at [781, 230] on div "Área de influencia" at bounding box center [772, 197] width 26 height 118
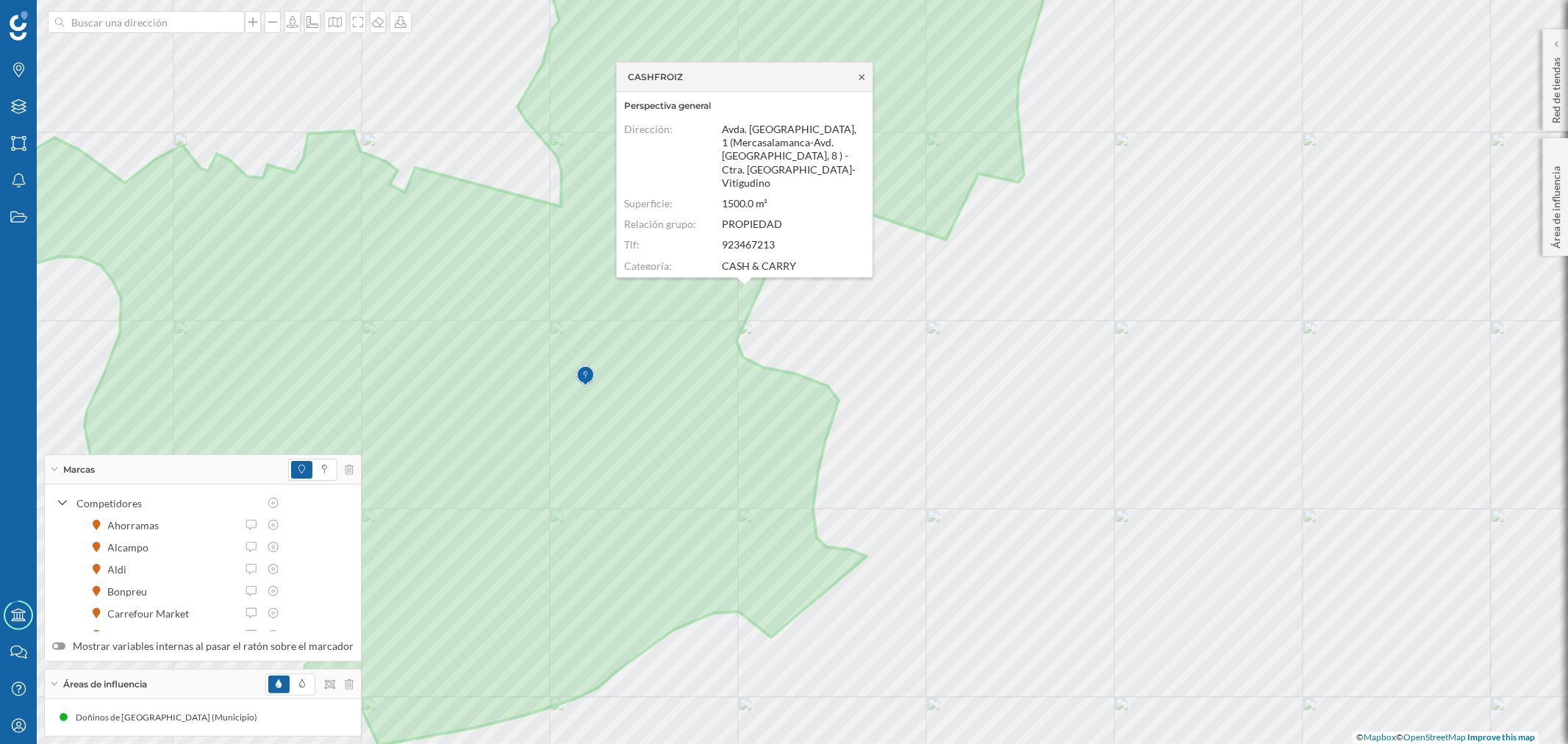
click at [860, 77] on icon at bounding box center [862, 77] width 11 height 9
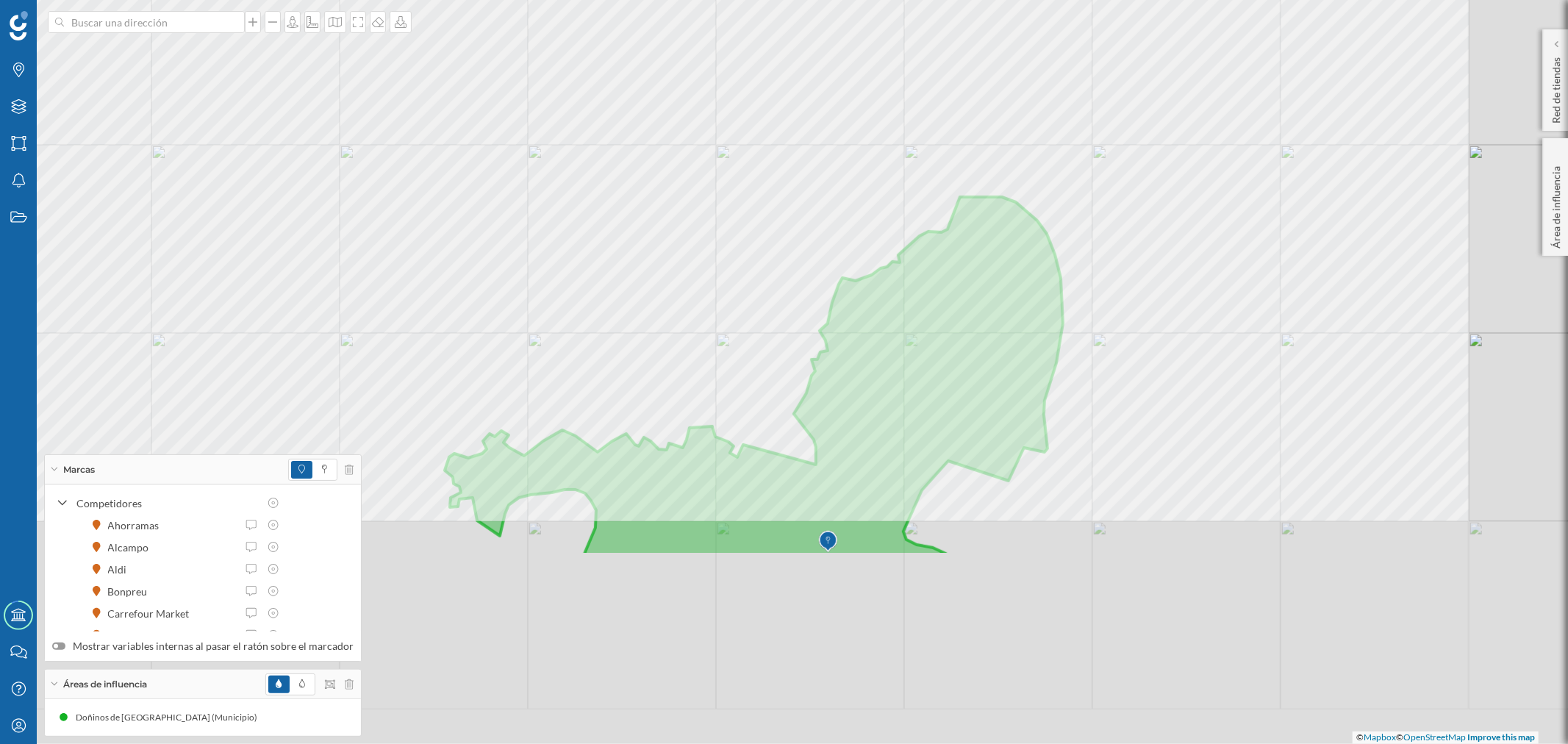
click at [1079, 471] on div "© Mapbox © OpenStreetMap Improve this map" at bounding box center [784, 372] width 1568 height 744
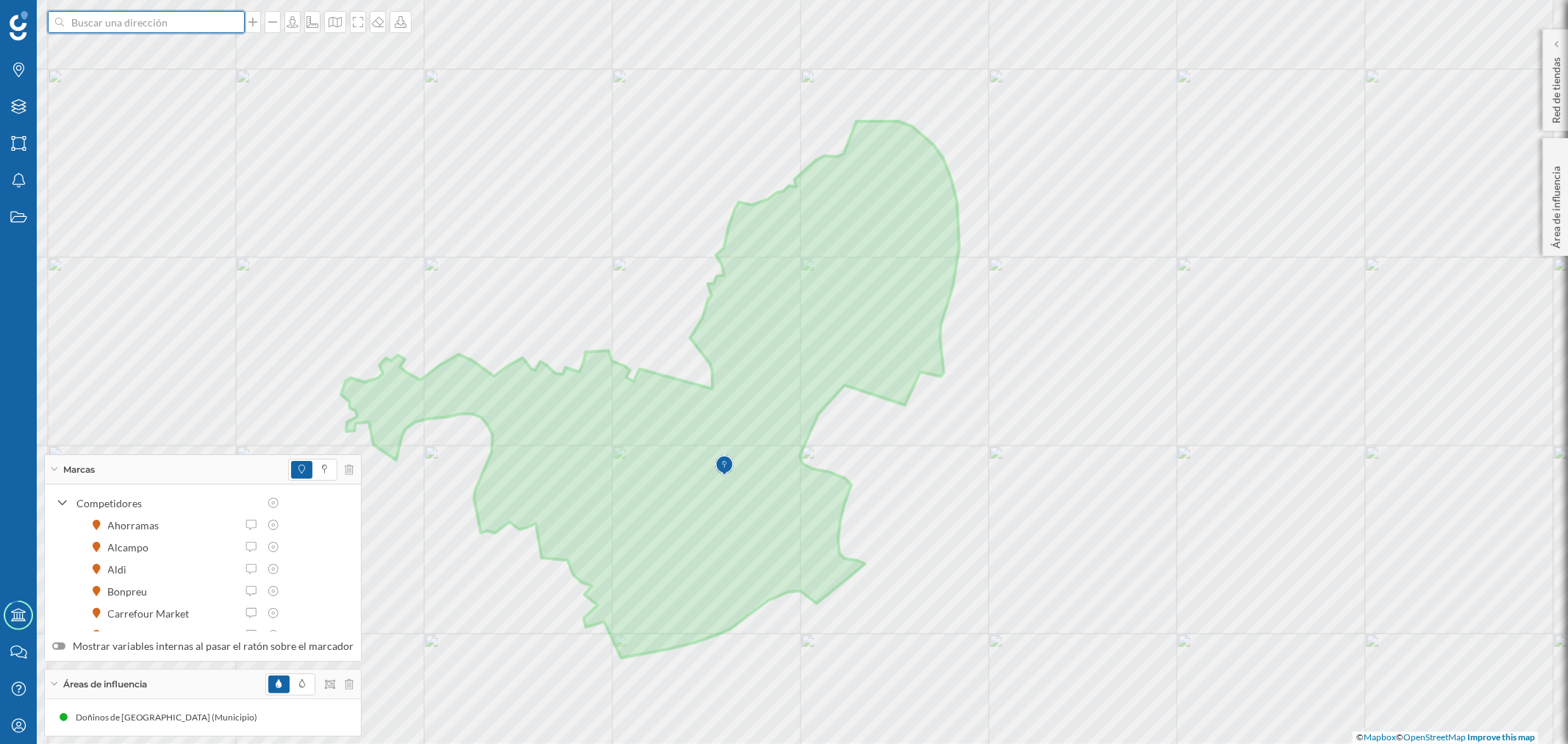
click at [164, 19] on input at bounding box center [146, 22] width 165 height 22
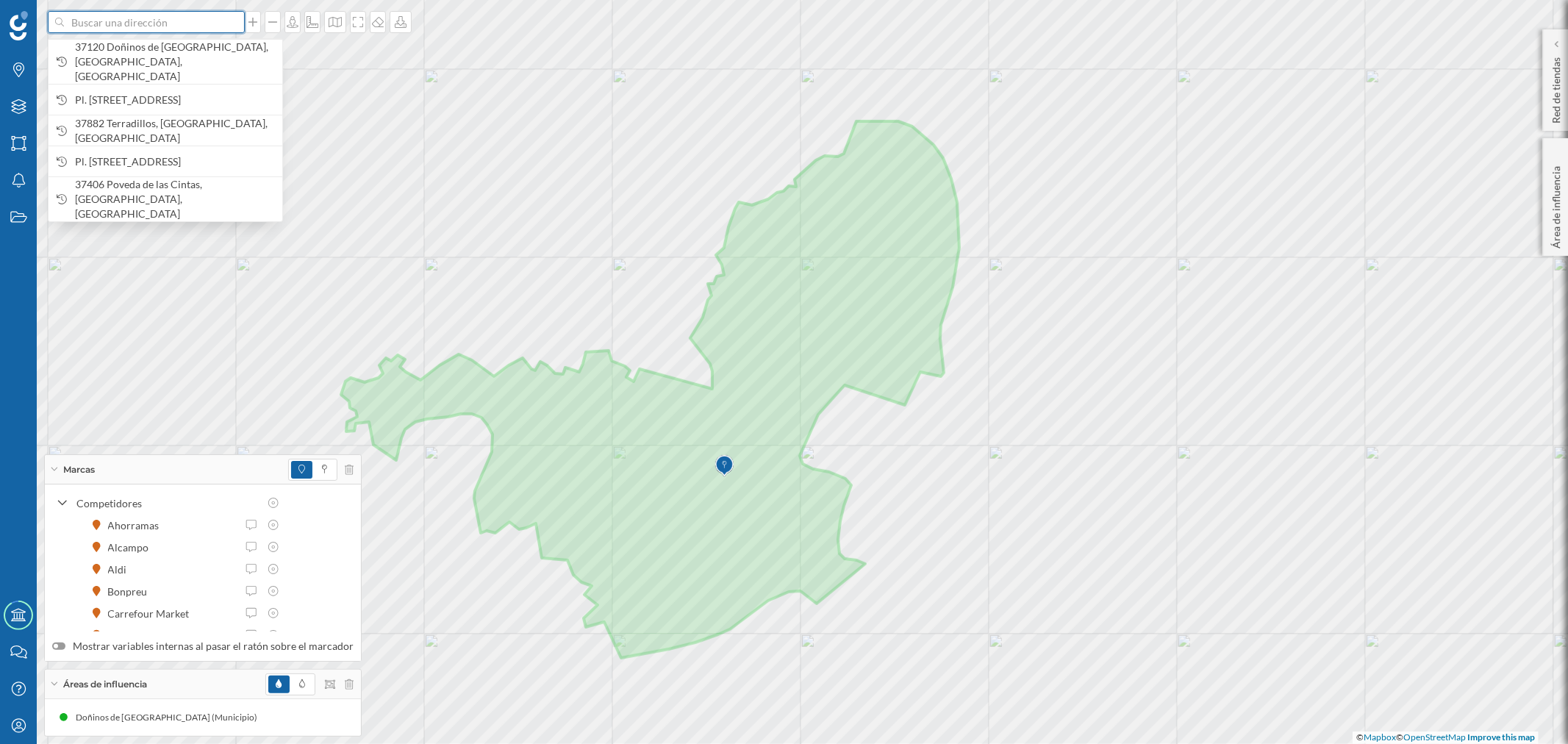
paste input "[STREET_ADDRESS]"
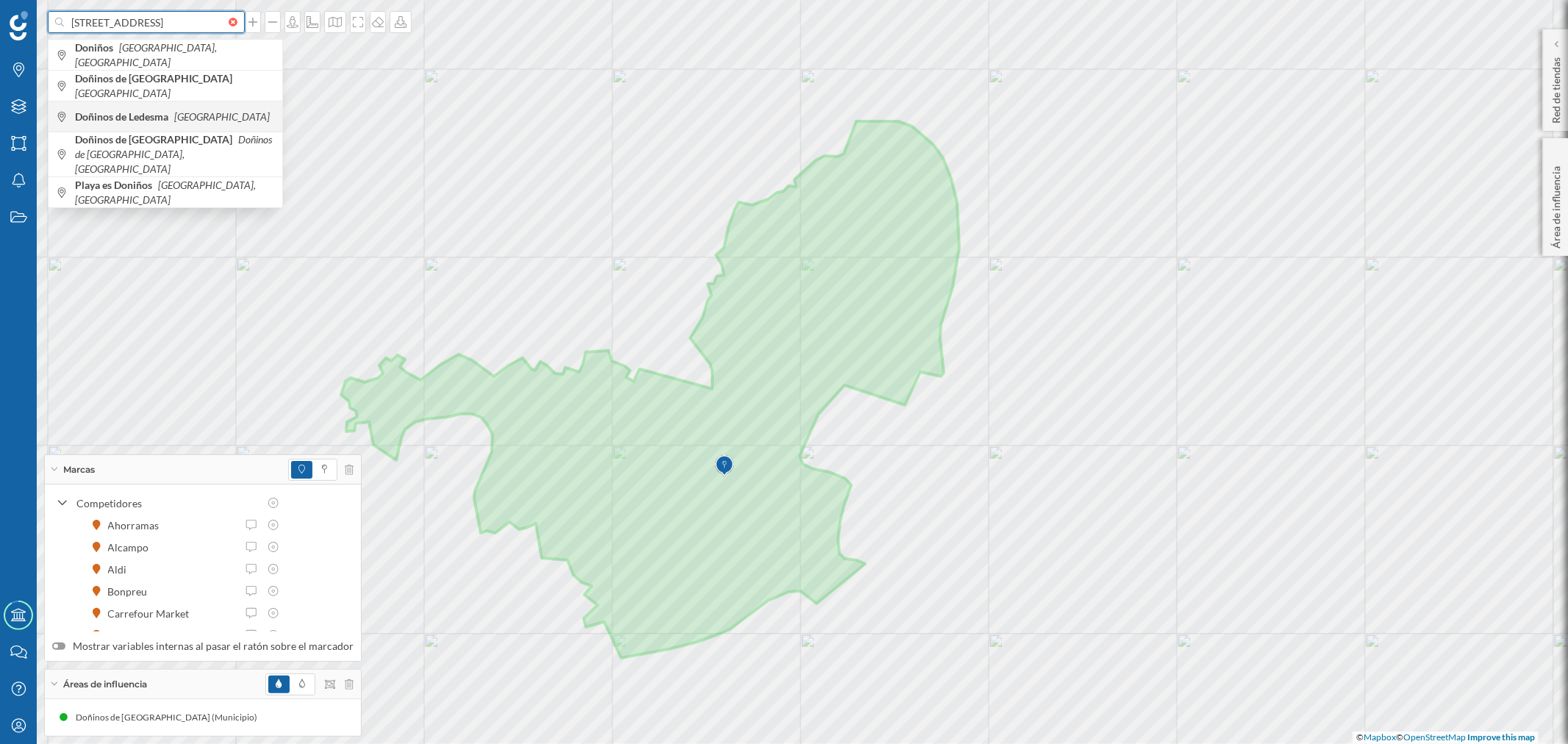
scroll to position [0, 122]
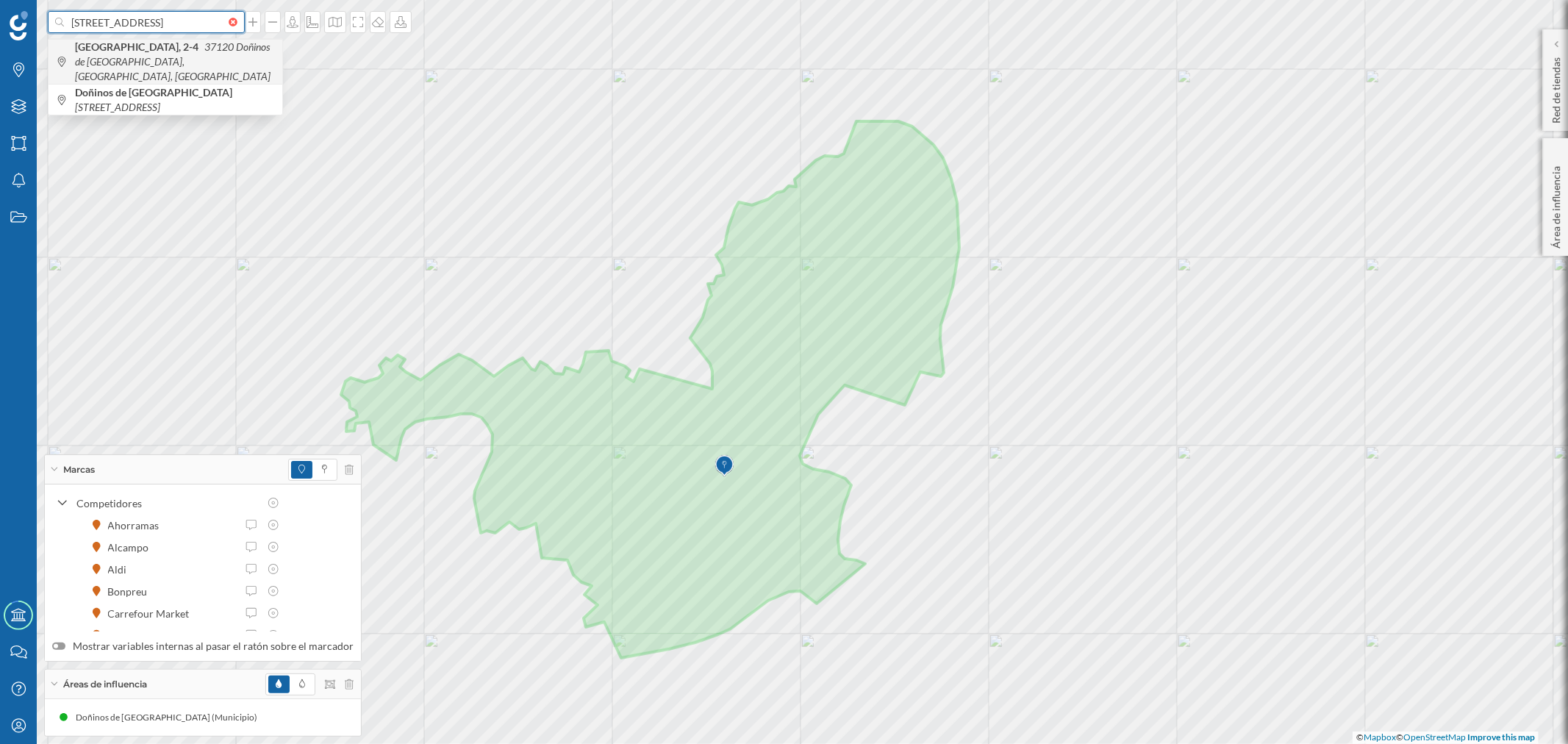
type input "[STREET_ADDRESS]"
click at [184, 63] on icon "37120 Doñinos de [GEOGRAPHIC_DATA], [GEOGRAPHIC_DATA], [GEOGRAPHIC_DATA]" at bounding box center [173, 61] width 196 height 42
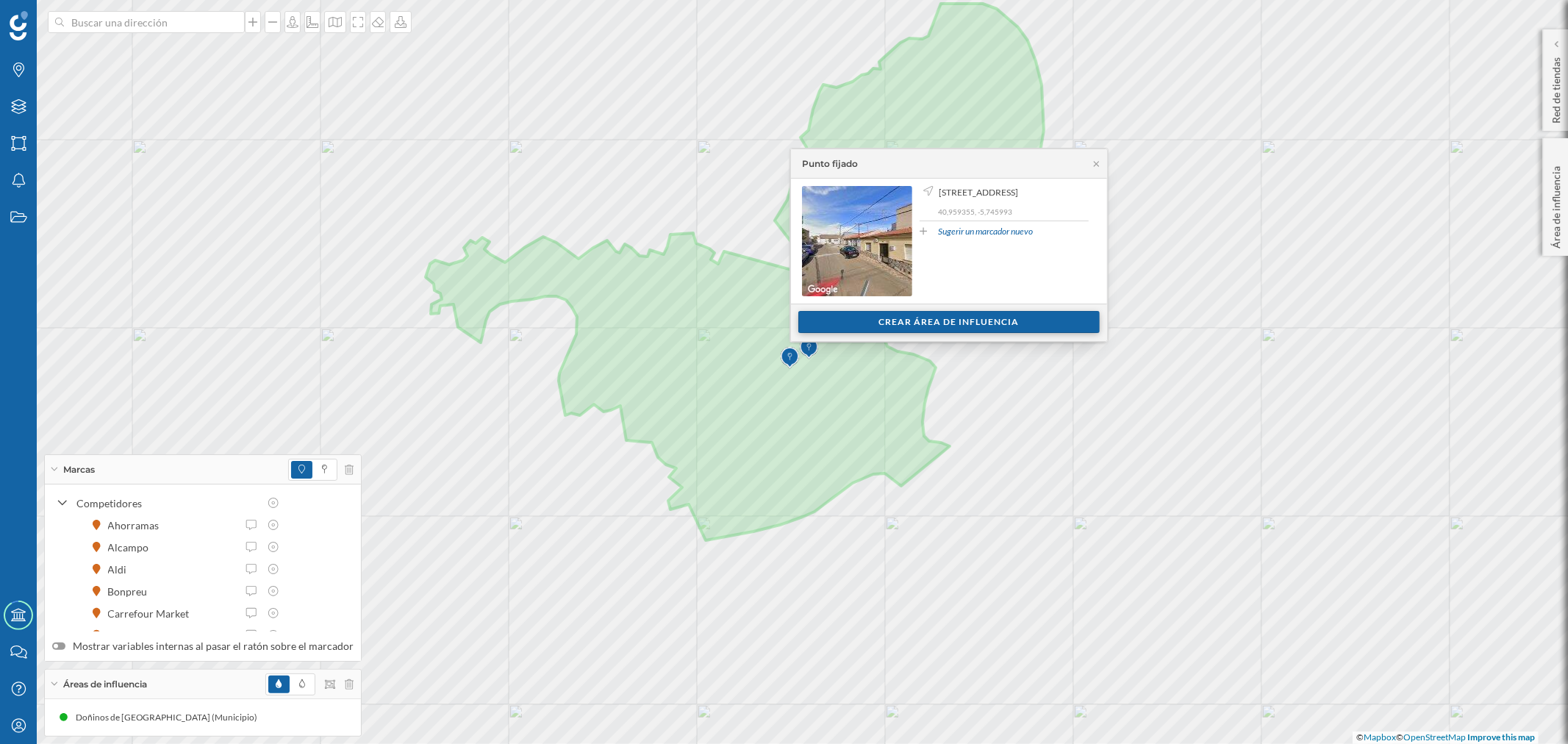
click at [974, 317] on div "Crear área de influencia" at bounding box center [949, 322] width 302 height 22
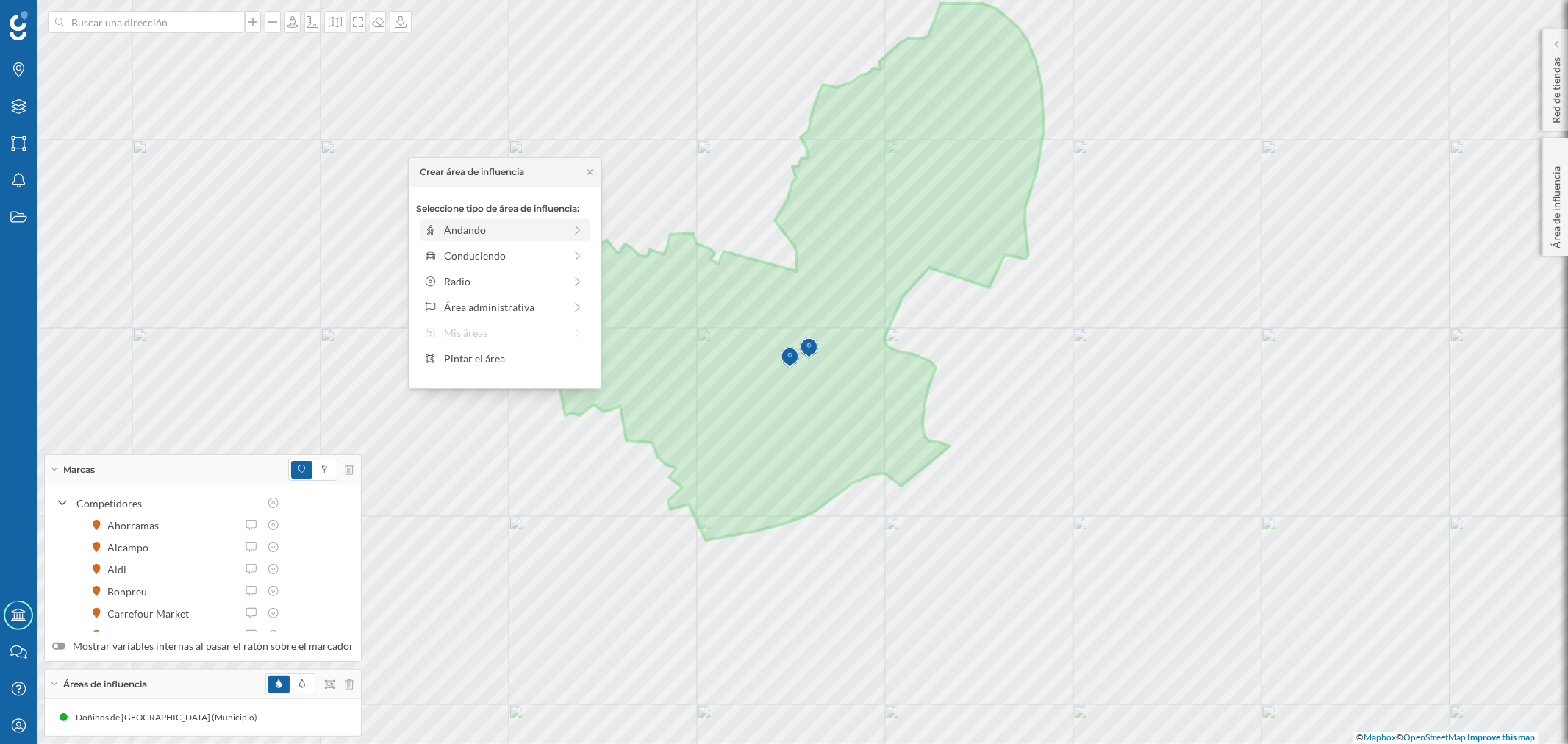
click at [502, 229] on div "Andando" at bounding box center [504, 229] width 120 height 16
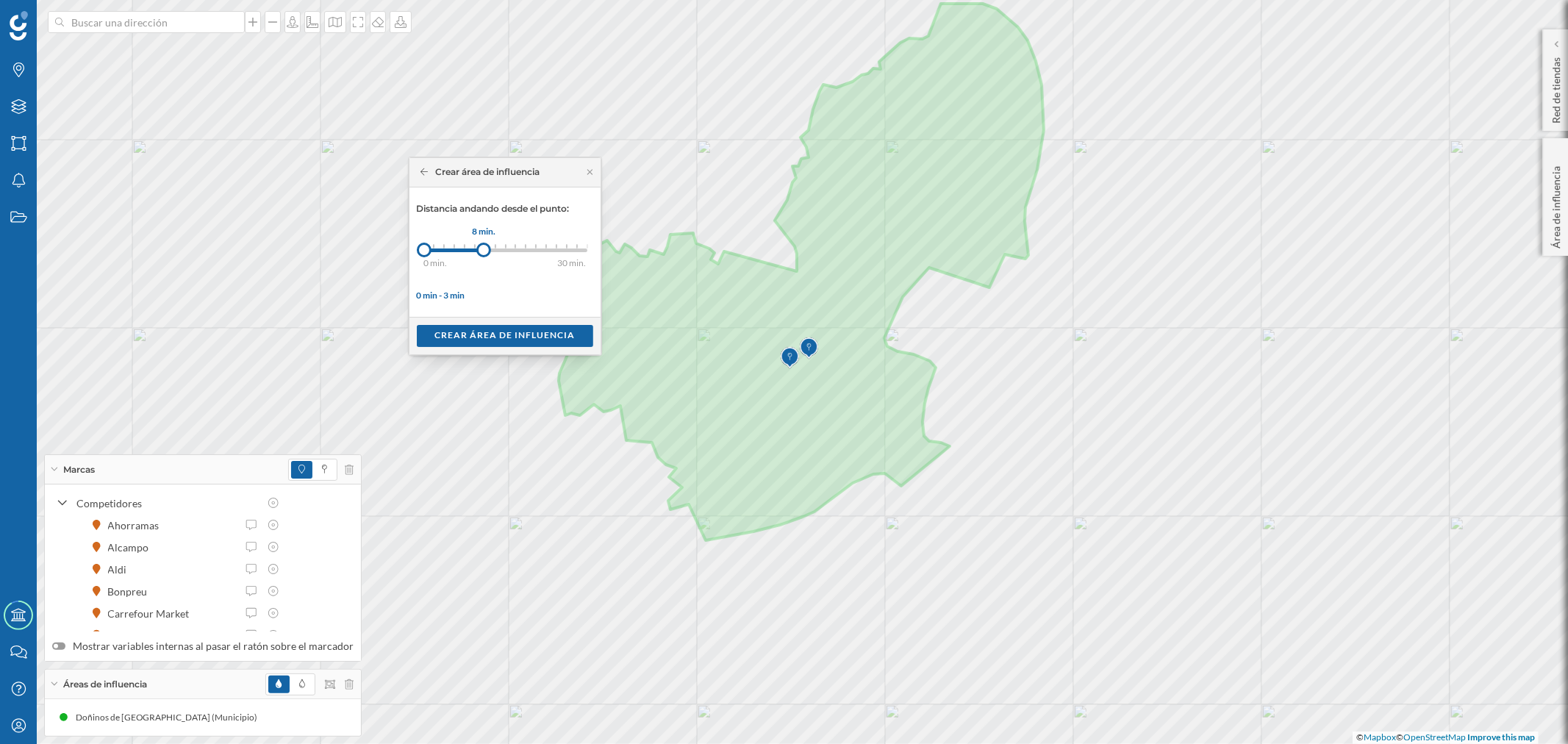
drag, startPoint x: 435, startPoint y: 246, endPoint x: 484, endPoint y: 244, distance: 49.0
click at [484, 244] on div at bounding box center [484, 250] width 15 height 15
click at [539, 344] on div "Crear área de influencia" at bounding box center [505, 335] width 176 height 22
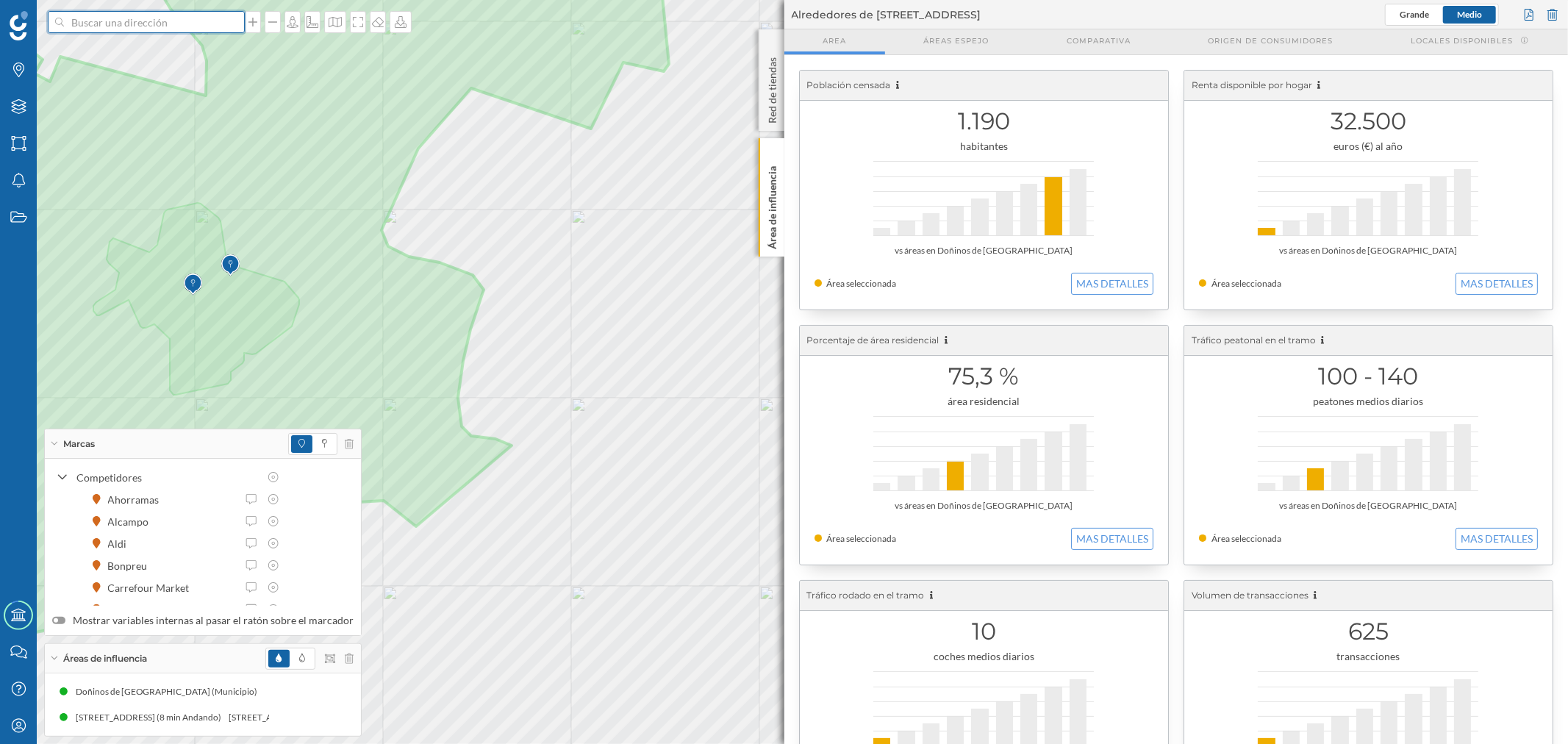
click at [152, 21] on input at bounding box center [146, 22] width 165 height 22
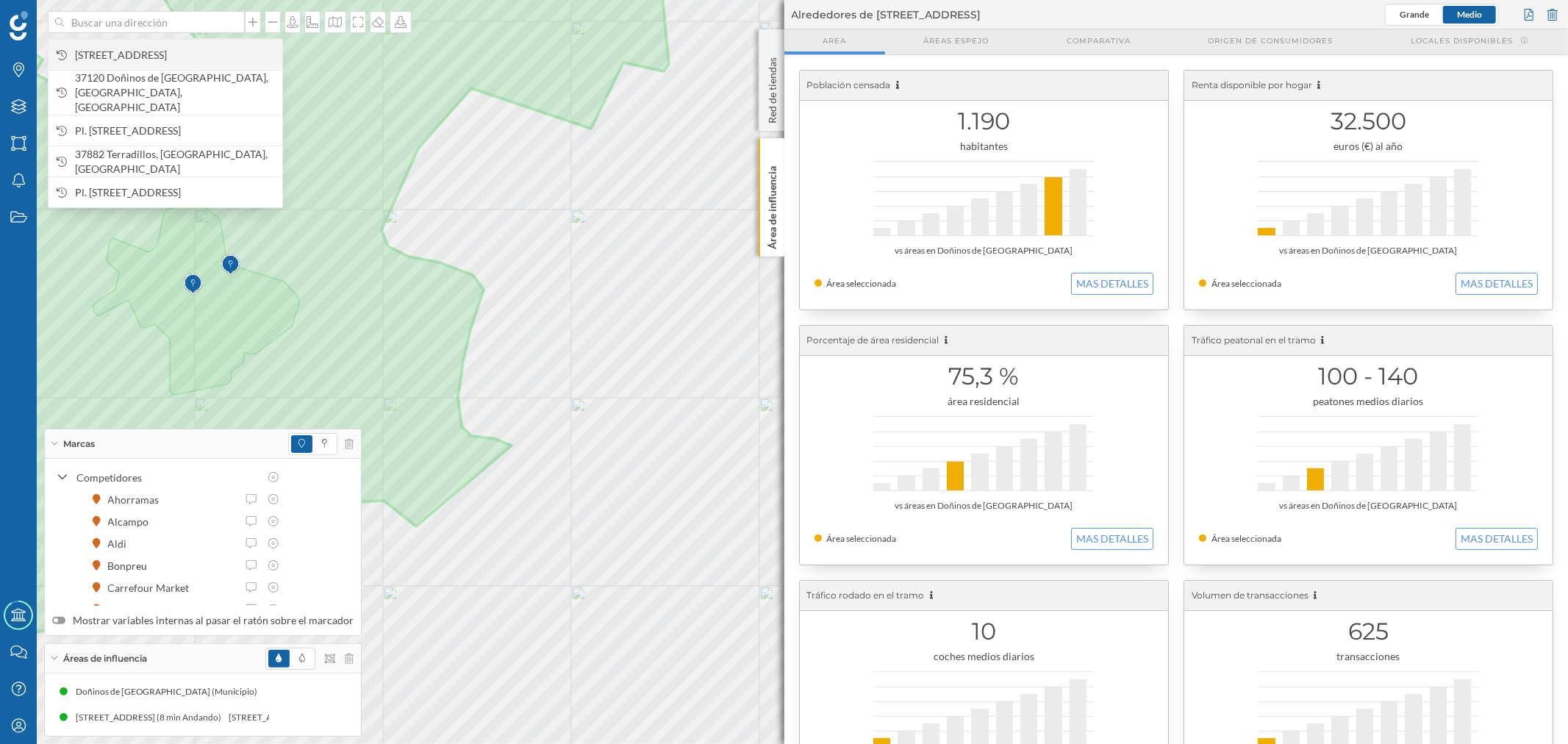
click at [166, 52] on span "[STREET_ADDRESS]" at bounding box center [175, 55] width 200 height 15
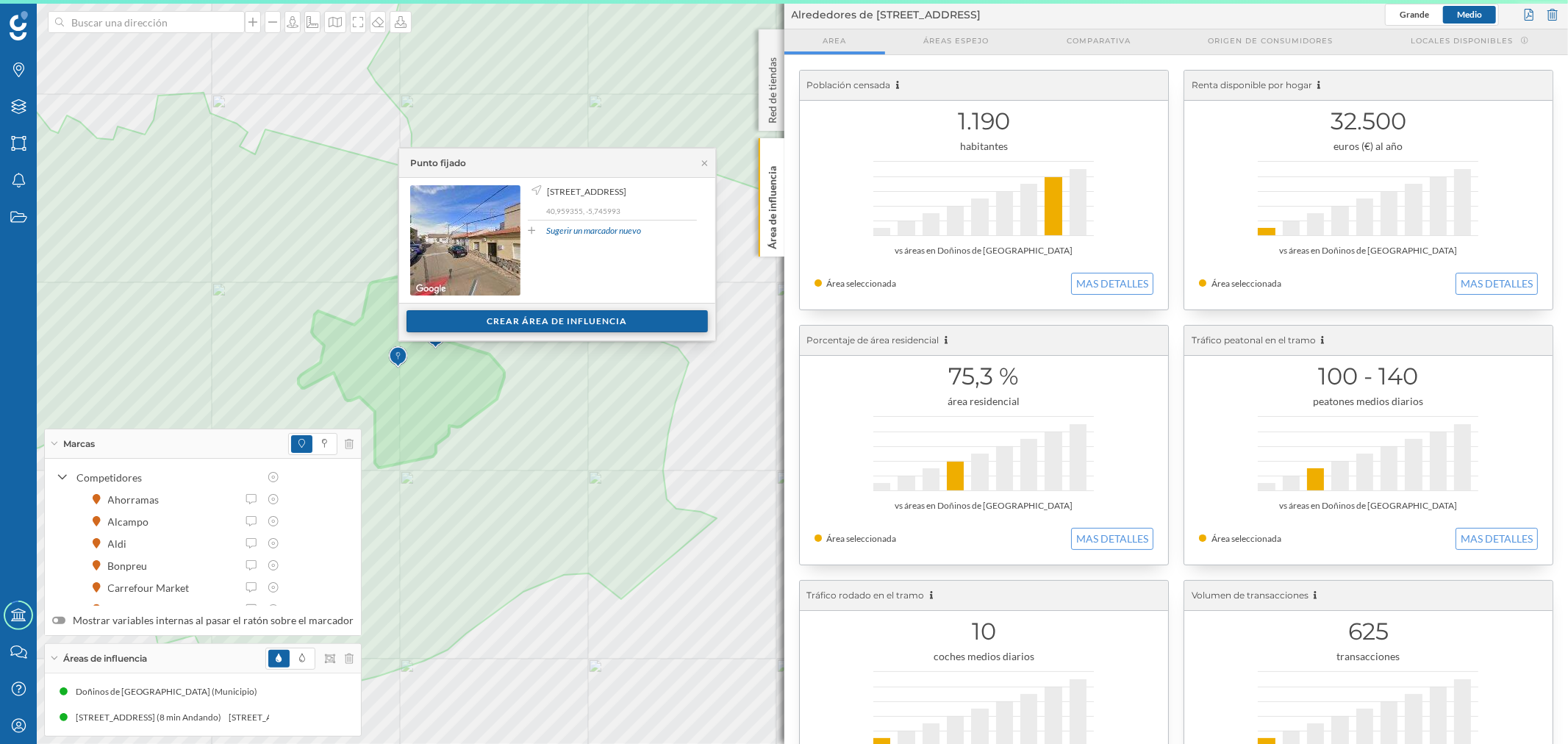
click at [554, 328] on div "Crear área de influencia" at bounding box center [558, 321] width 302 height 22
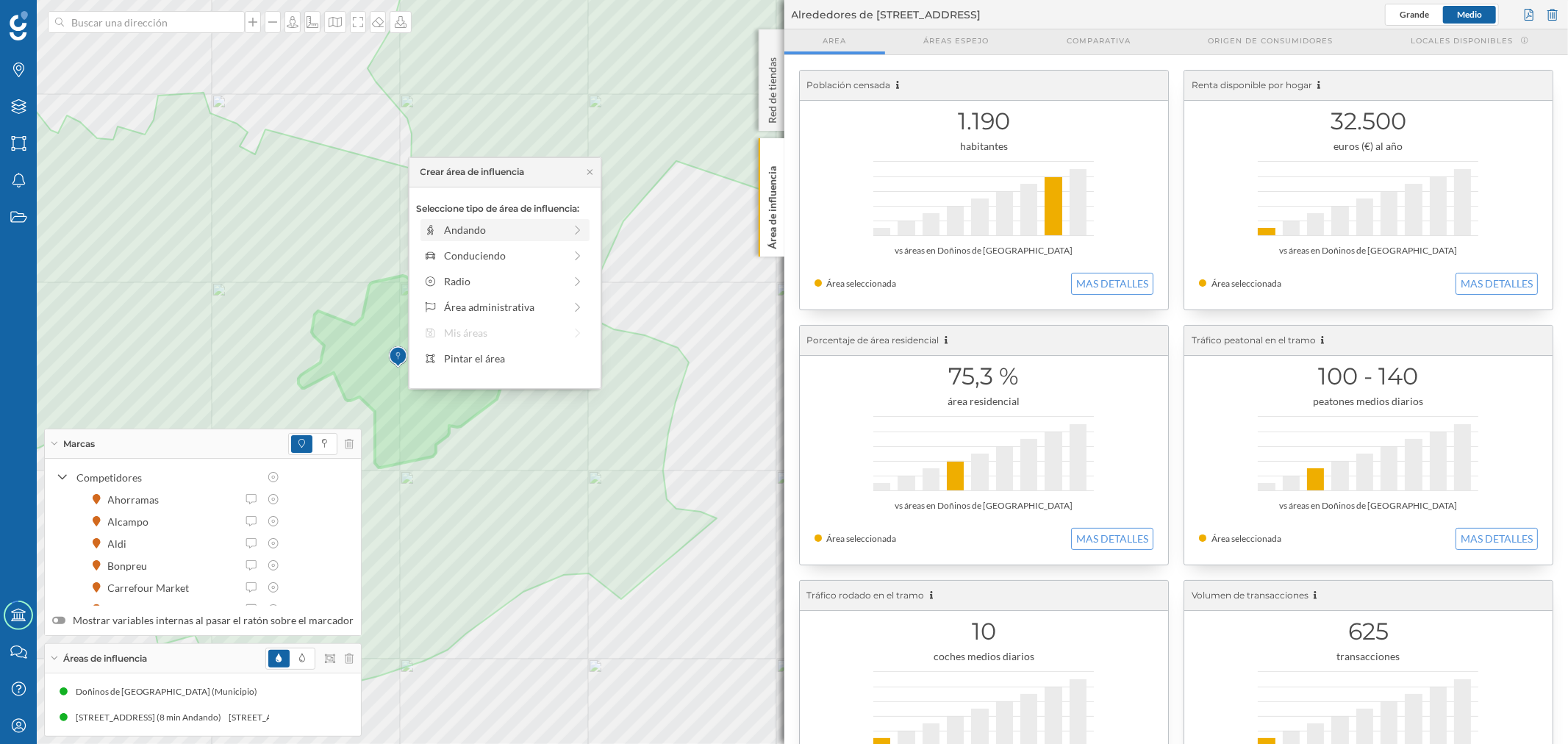
click at [459, 234] on div "Andando" at bounding box center [504, 229] width 120 height 16
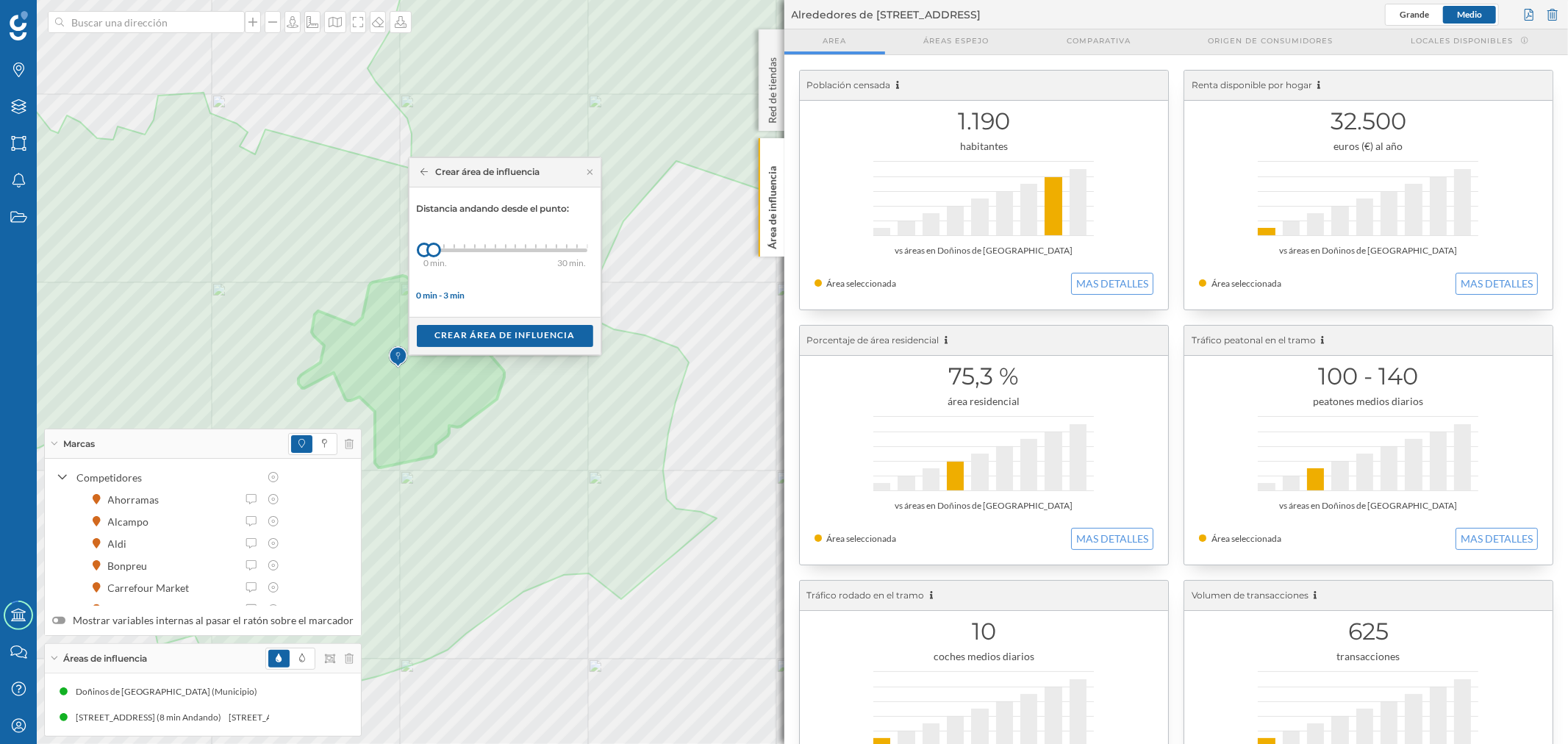
click at [420, 170] on div "Crear área de influencia" at bounding box center [476, 172] width 127 height 13
click at [421, 173] on icon at bounding box center [424, 171] width 8 height 7
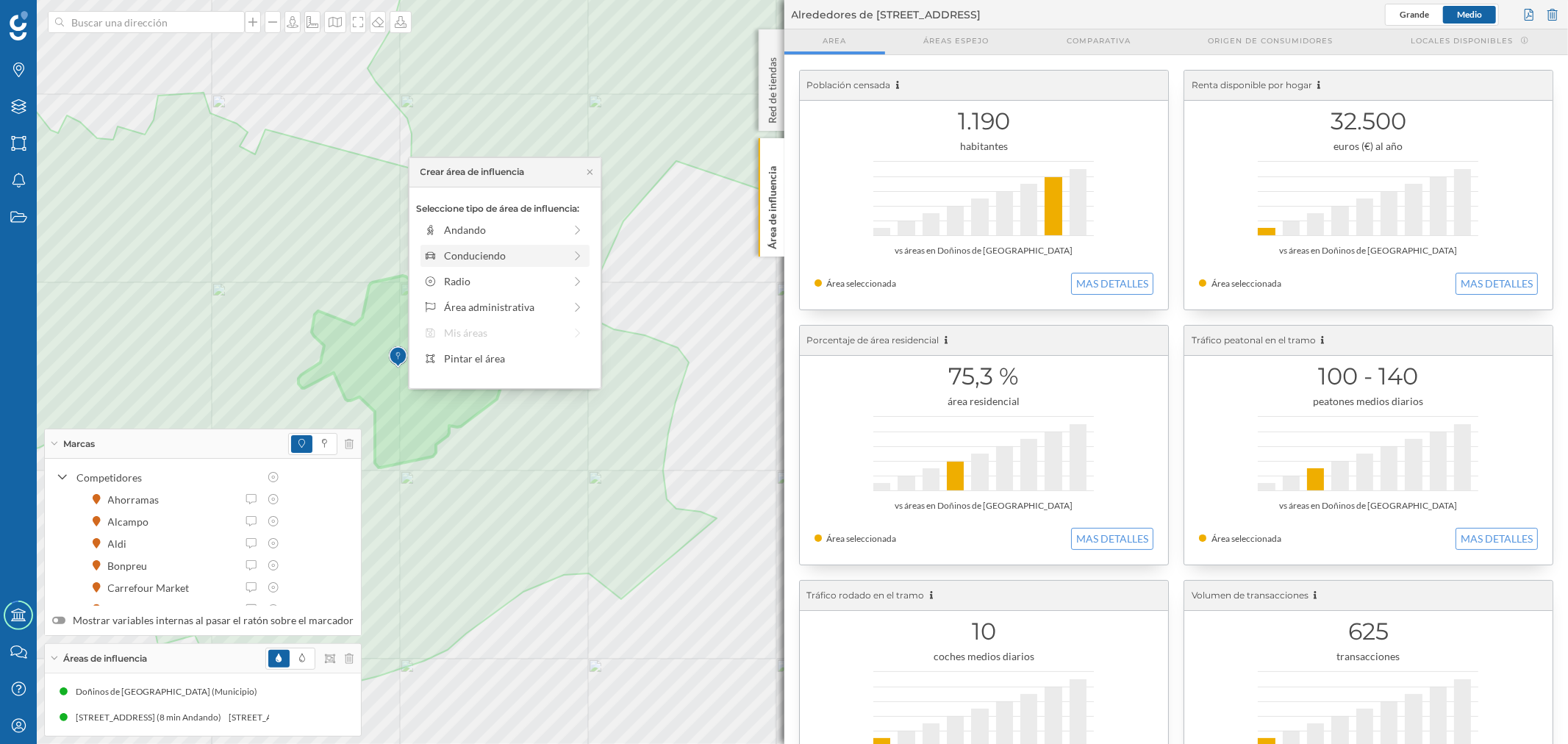
click at [457, 246] on div "Conduciendo" at bounding box center [505, 256] width 169 height 22
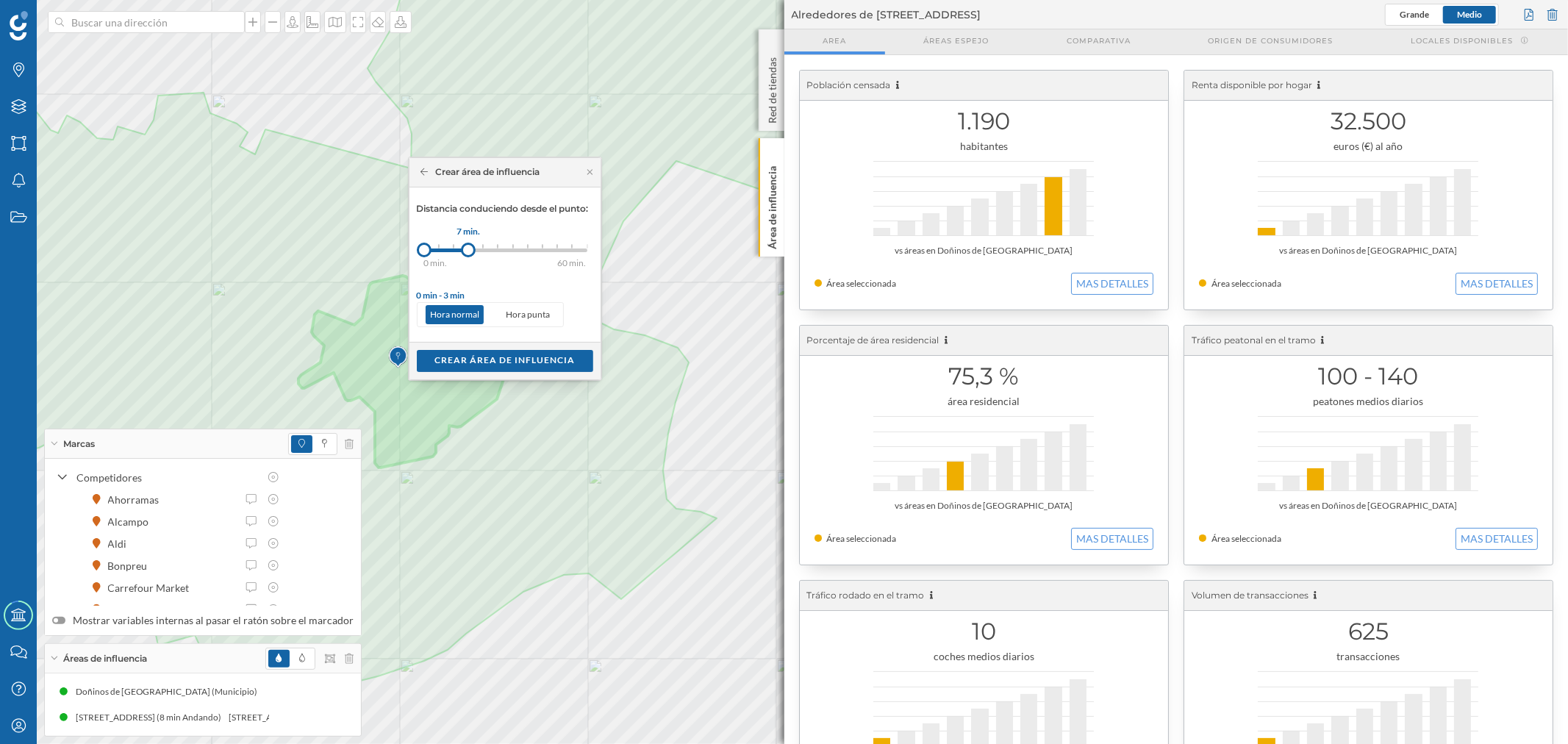
drag, startPoint x: 446, startPoint y: 251, endPoint x: 469, endPoint y: 251, distance: 23.0
click at [469, 251] on div at bounding box center [468, 250] width 15 height 15
click at [489, 354] on div "Crear área de influencia" at bounding box center [505, 360] width 176 height 22
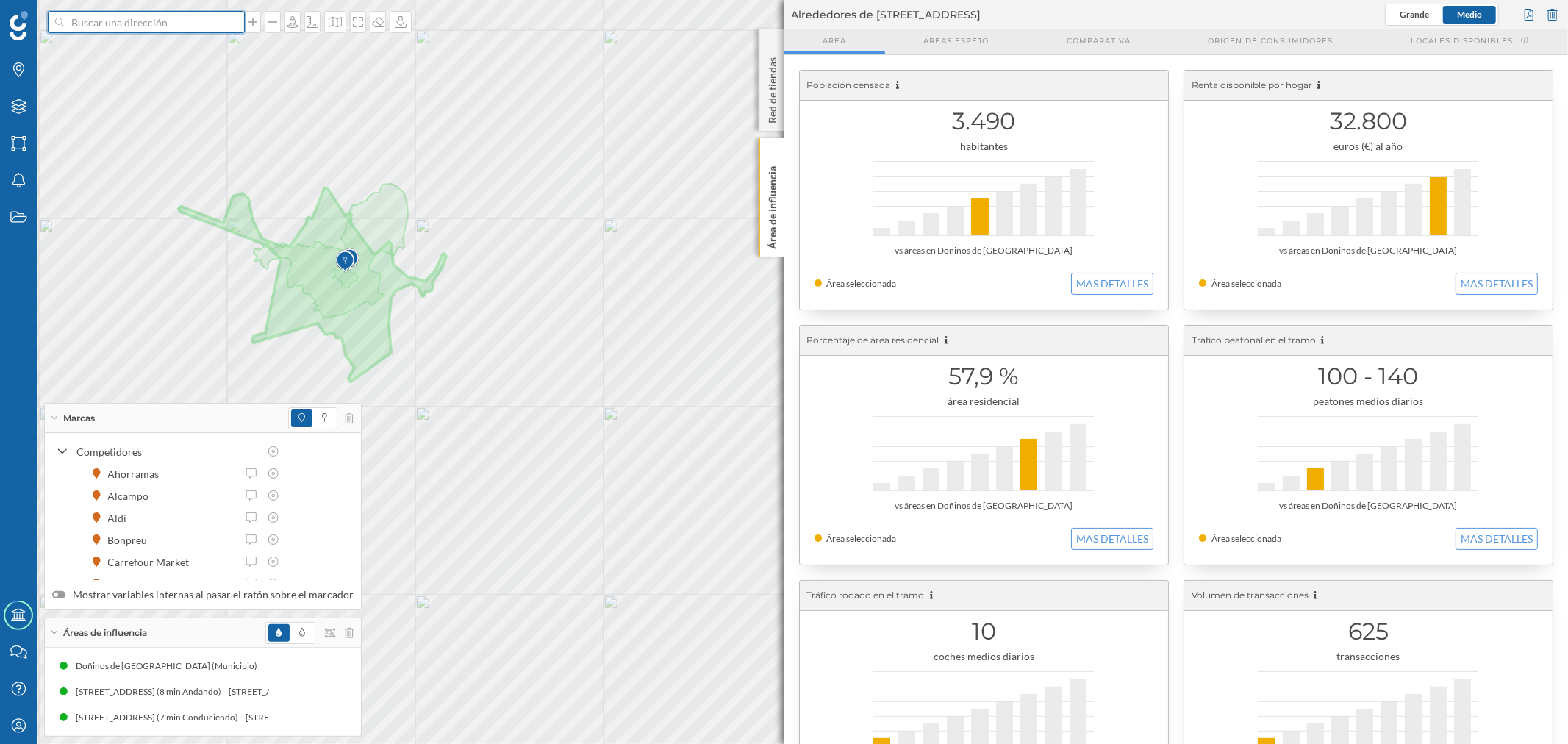
click at [143, 16] on input at bounding box center [146, 22] width 165 height 22
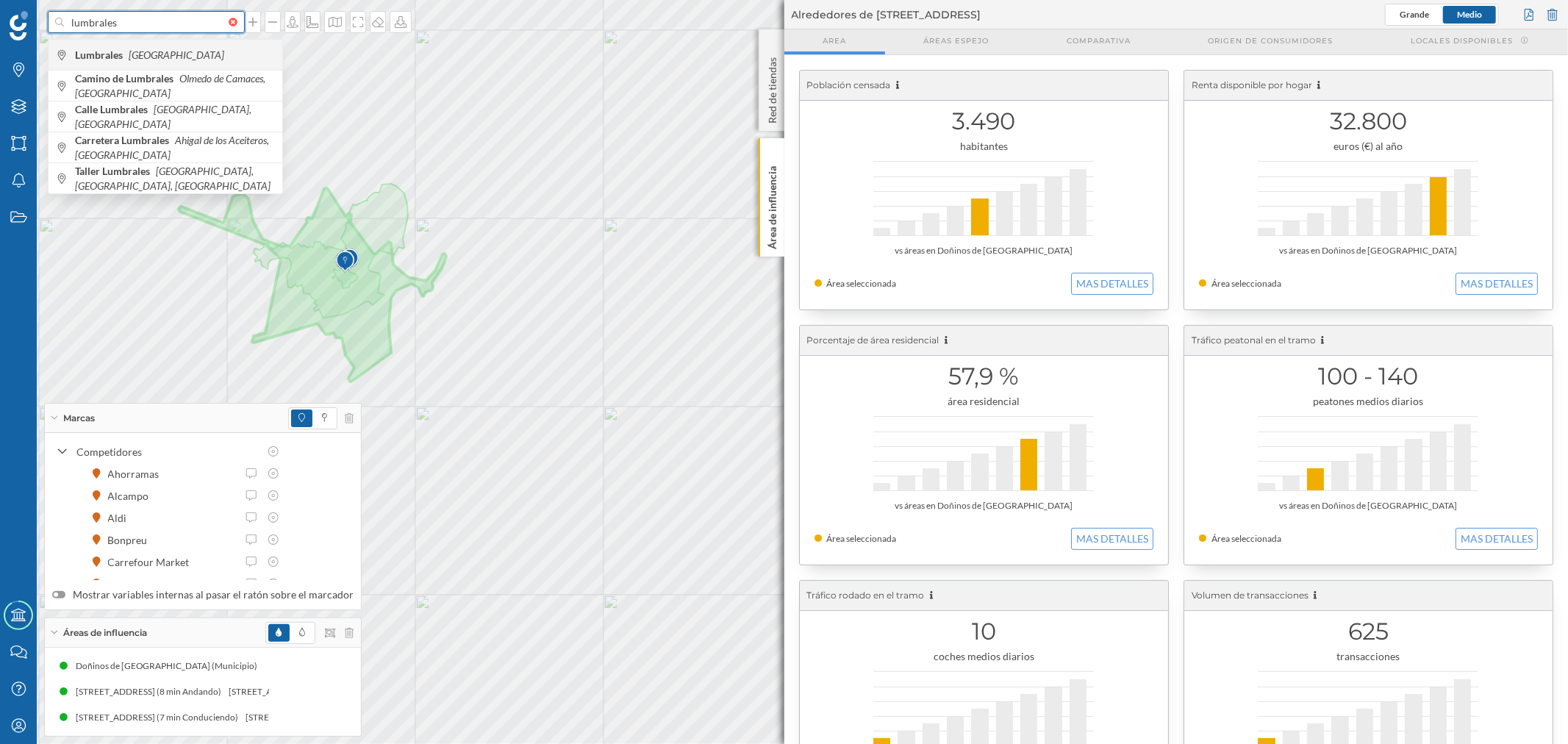
type input "lumbrales"
click at [218, 49] on span "Lumbrales [GEOGRAPHIC_DATA]" at bounding box center [175, 55] width 200 height 15
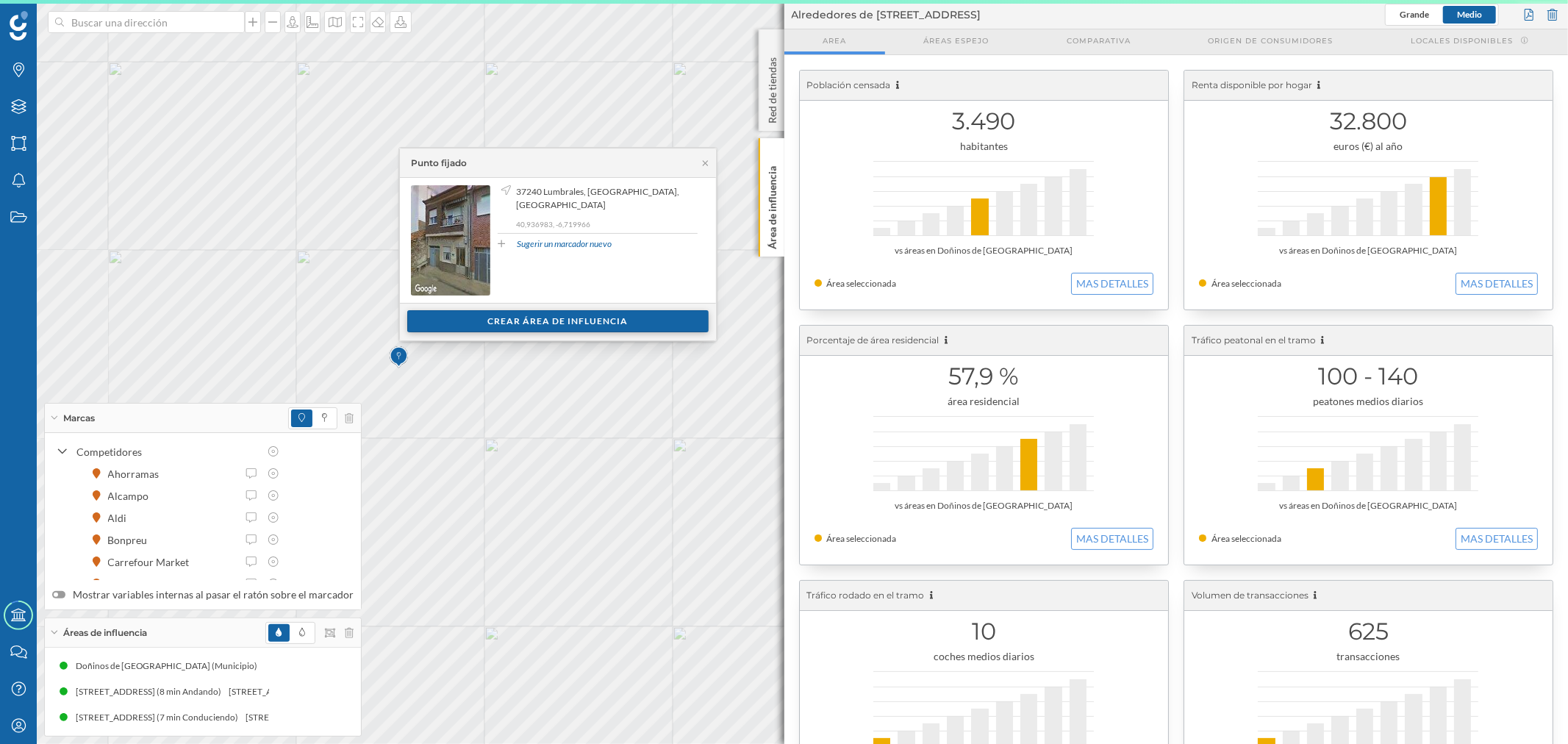
click at [610, 318] on div "Crear área de influencia" at bounding box center [558, 321] width 302 height 22
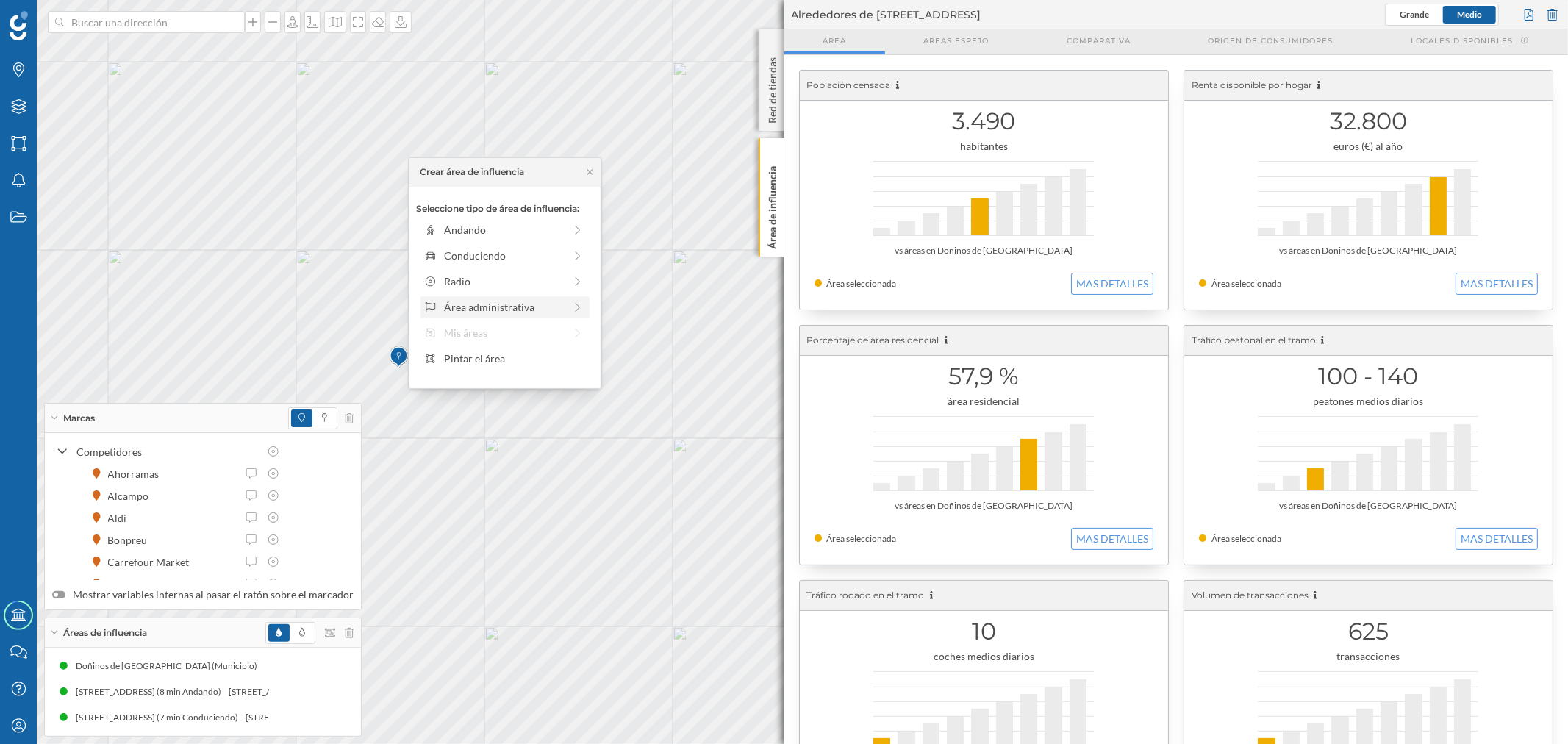
click at [475, 307] on div "Área administrativa" at bounding box center [504, 306] width 120 height 16
click at [474, 280] on div "Municipio" at bounding box center [517, 281] width 144 height 16
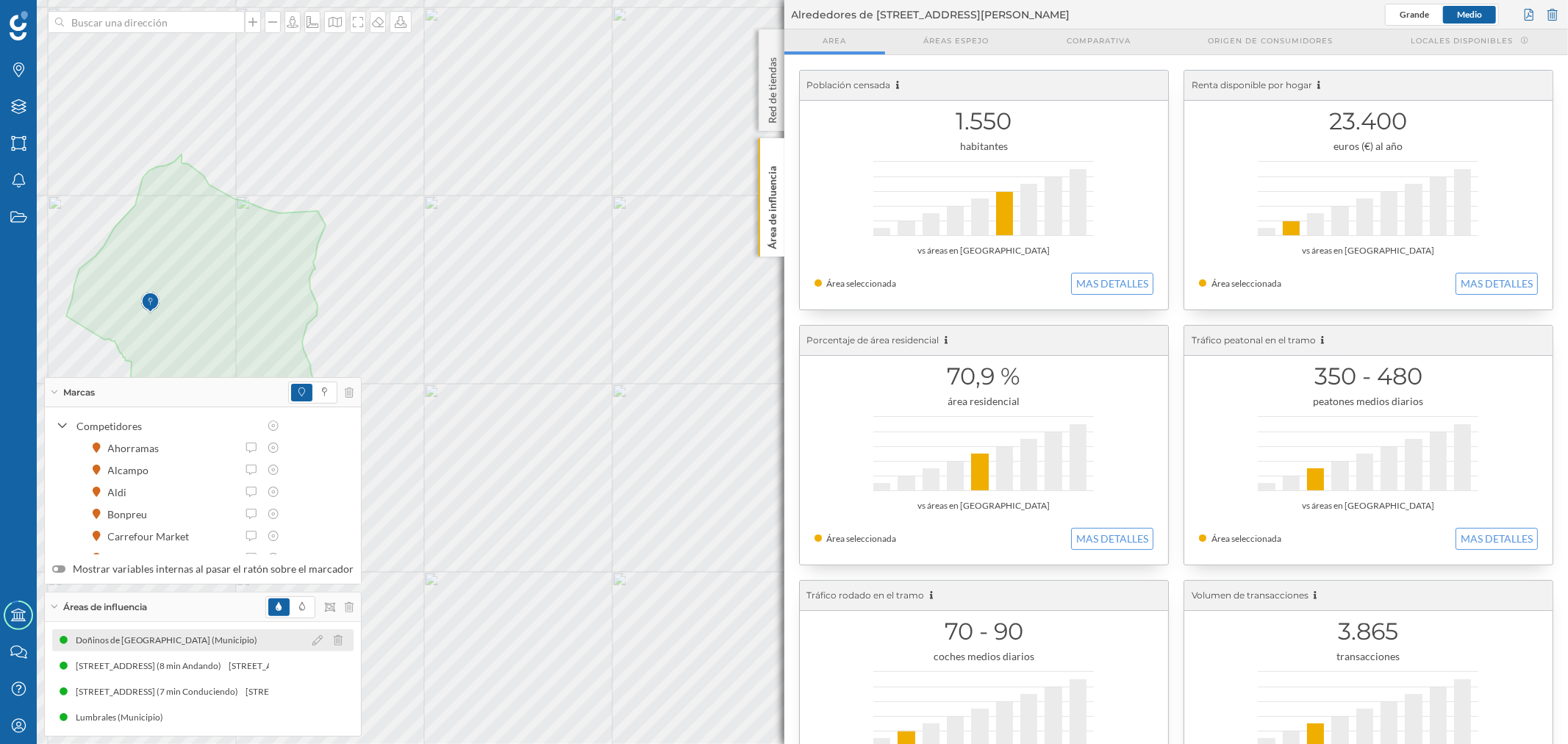
click at [334, 643] on icon at bounding box center [338, 640] width 9 height 10
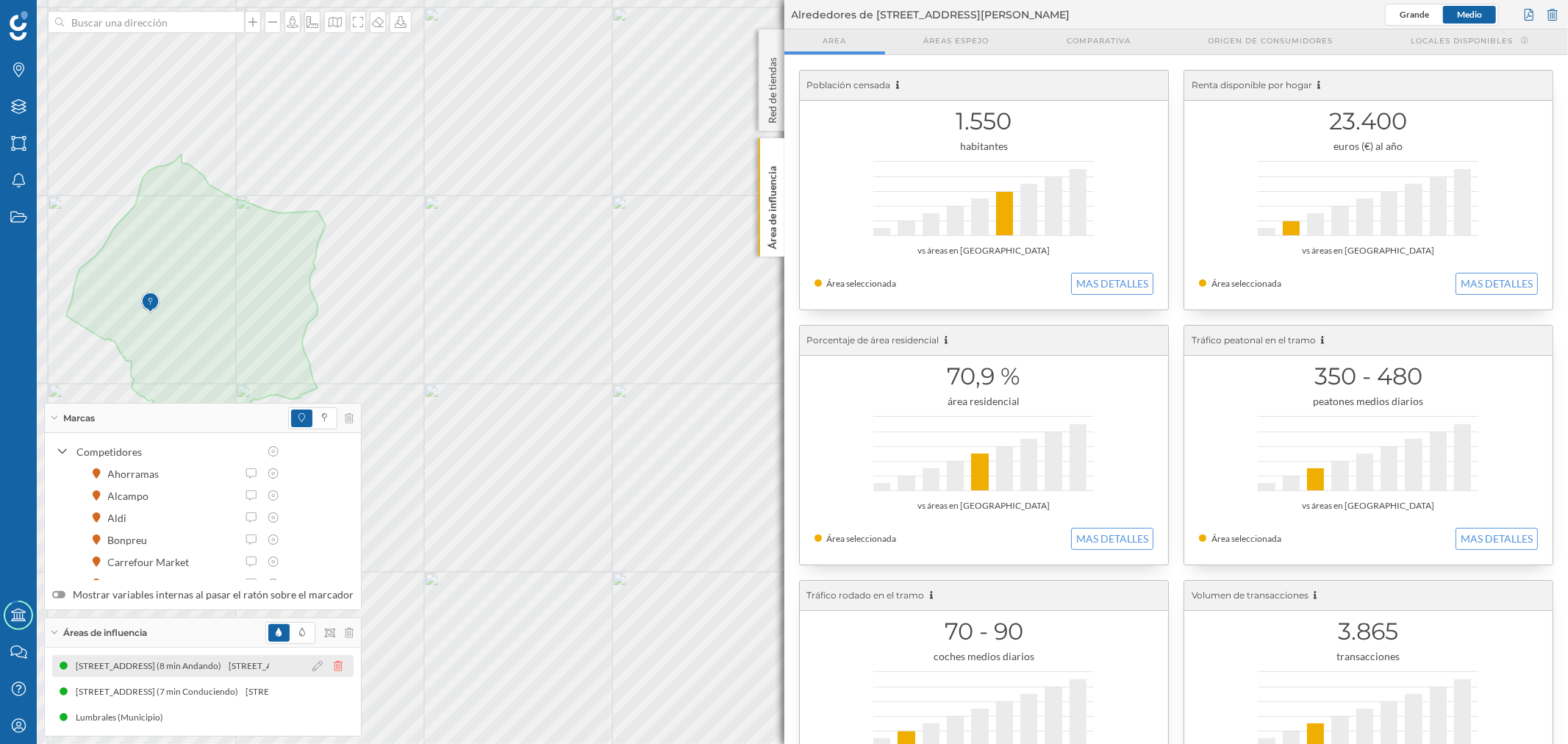
click at [334, 665] on icon at bounding box center [338, 665] width 9 height 10
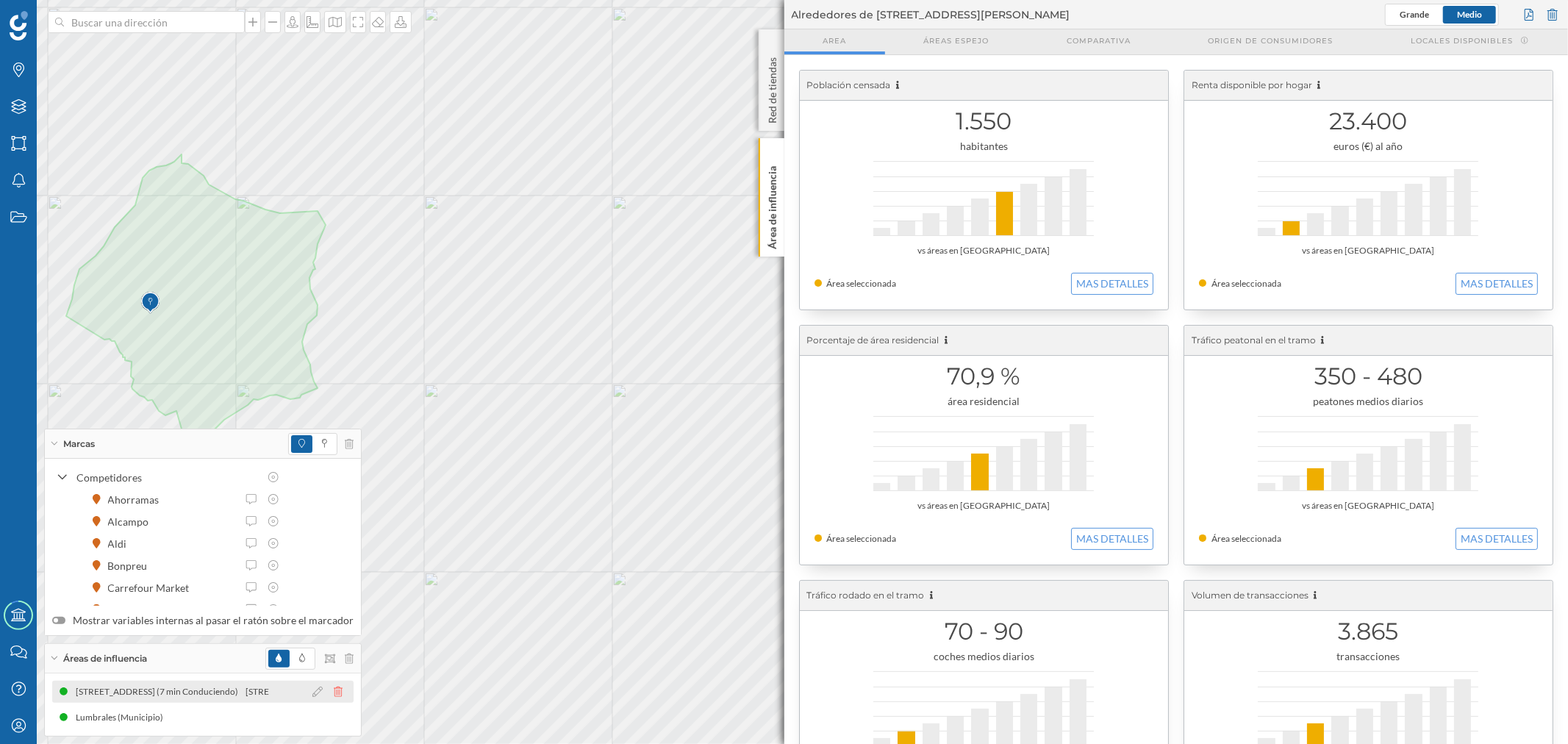
click at [334, 694] on icon at bounding box center [338, 691] width 9 height 10
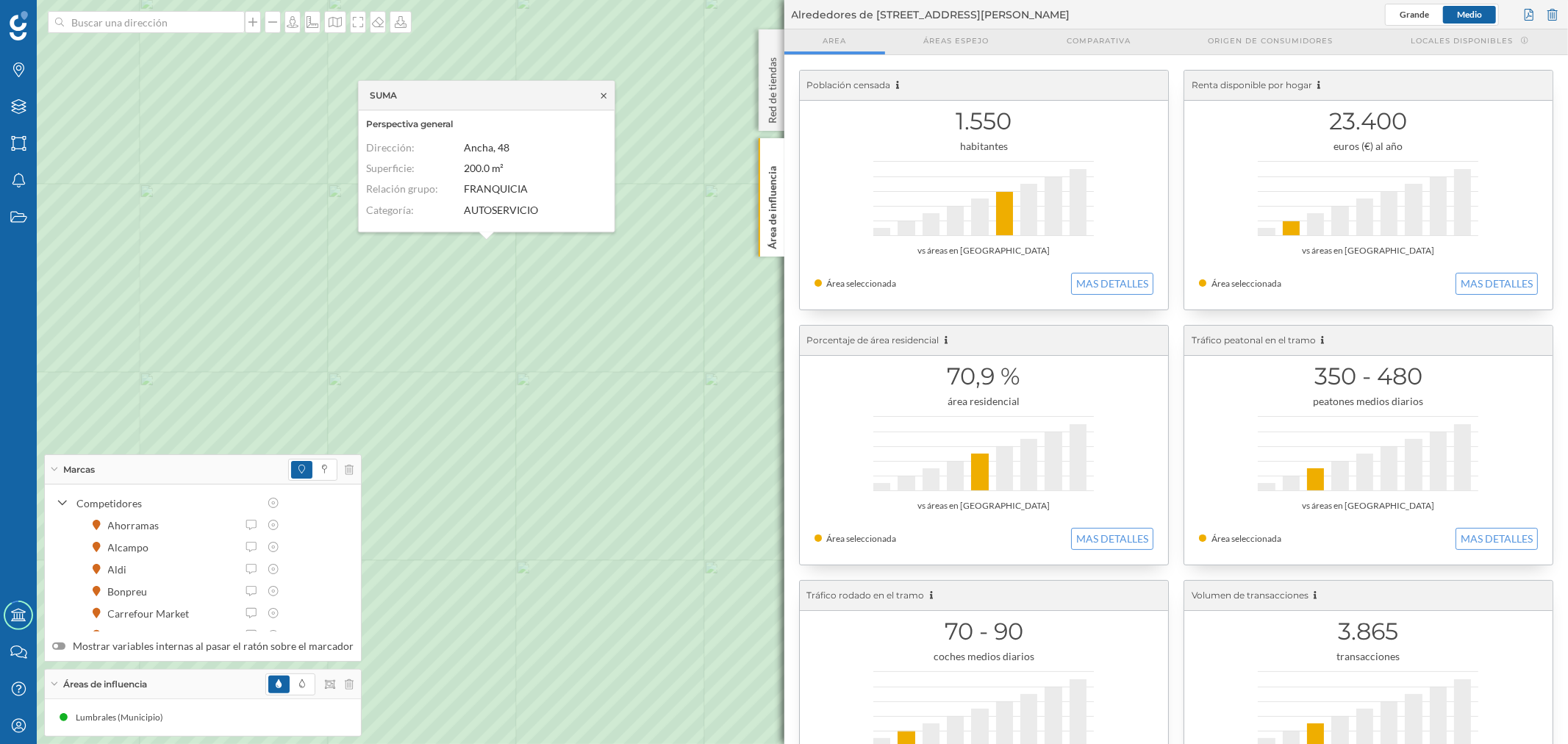
click at [598, 96] on icon at bounding box center [603, 96] width 11 height 9
